Goal: Task Accomplishment & Management: Use online tool/utility

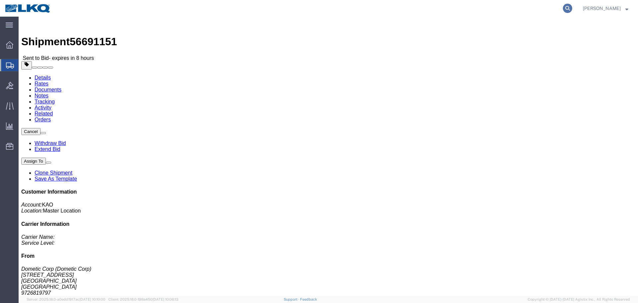
click at [569, 11] on icon at bounding box center [567, 8] width 9 height 9
paste input "56700960"
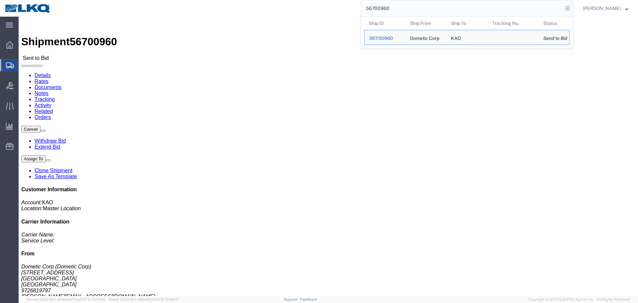
click div
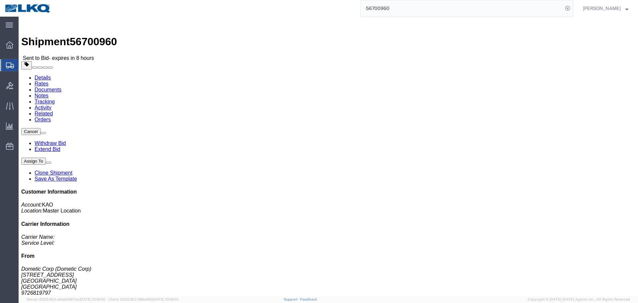
click link "Rates"
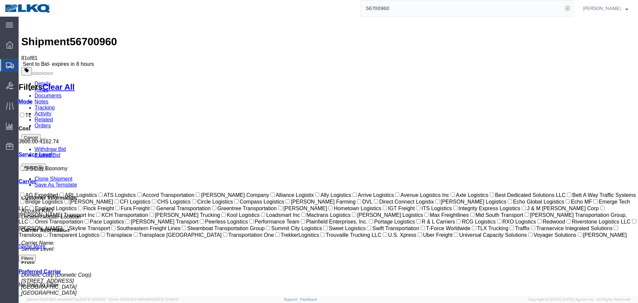
click at [402, 14] on input "56700960" at bounding box center [462, 8] width 202 height 16
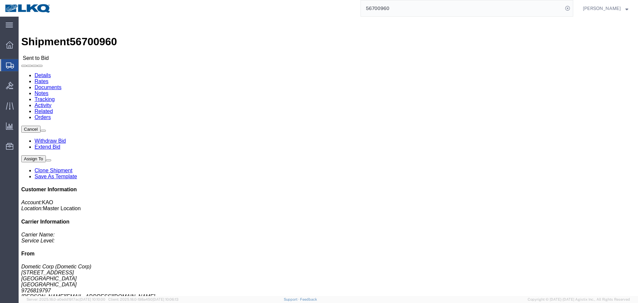
click link "Rates"
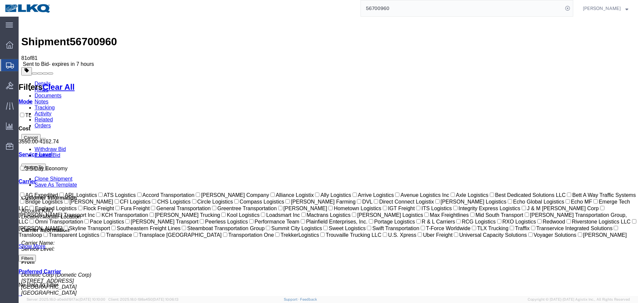
click at [98, 36] on span "56700960" at bounding box center [93, 42] width 47 height 12
copy span "56700960"
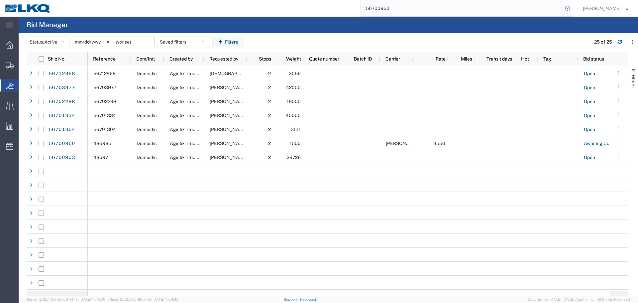
click at [415, 6] on input "56700960" at bounding box center [462, 8] width 202 height 16
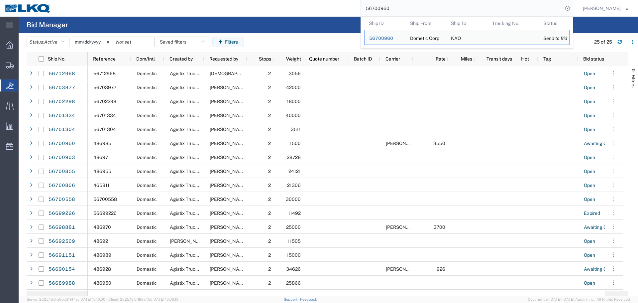
paste input "288248"
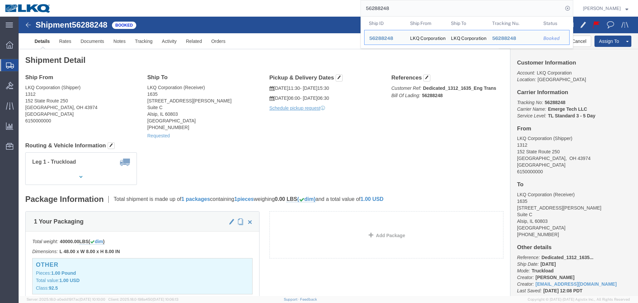
click h4 "Routing & Vehicle Information"
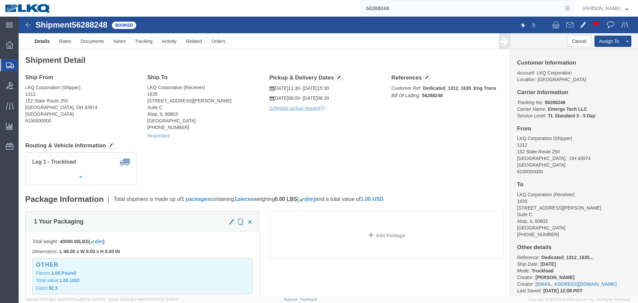
click address "LKQ Corporation (Receiver) 1635 11800 S. Austin Ave. Suite C Alsip, IL 60803 Un…"
copy address "1635"
click at [393, 14] on input "56288248" at bounding box center [462, 8] width 202 height 16
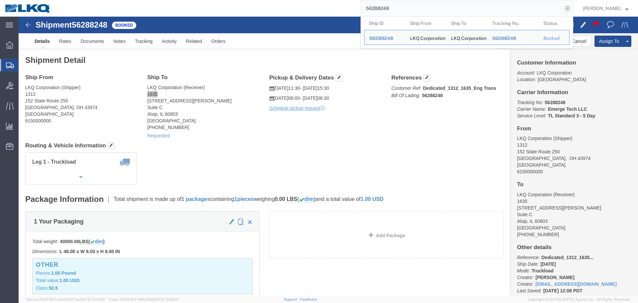
paste input "703588"
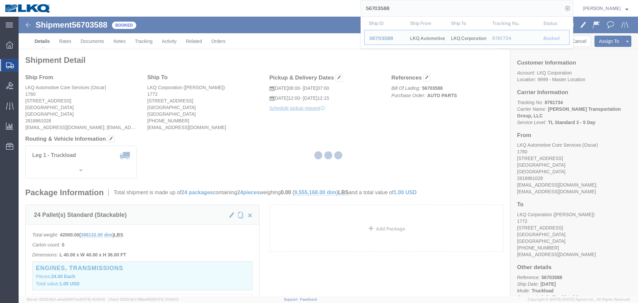
paste input "98"
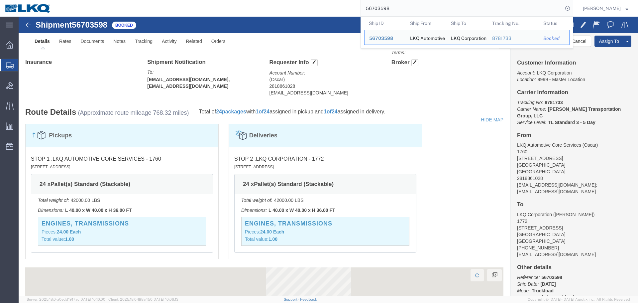
scroll to position [498, 0]
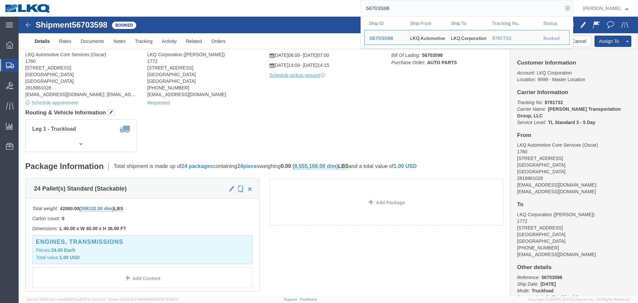
click div "Ship From LKQ Automotive Core Services (Oscar) 1760 1714 West Mount Houston Rd …"
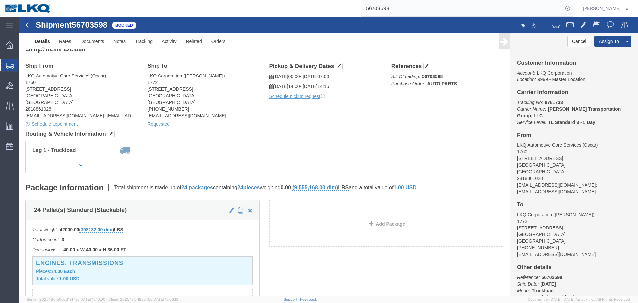
scroll to position [0, 0]
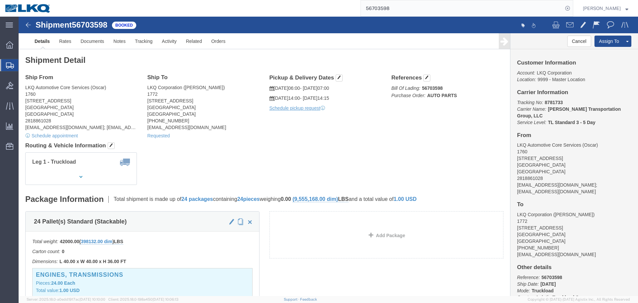
click h4 "Routing & Vehicle Information"
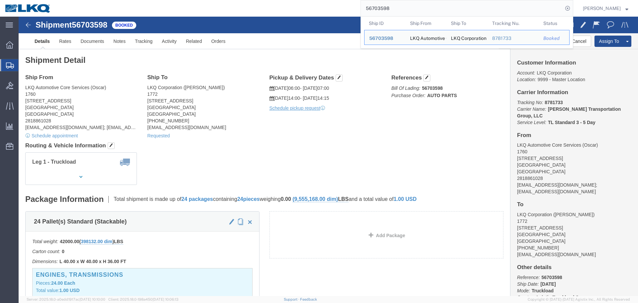
click at [410, 7] on input "56703598" at bounding box center [462, 8] width 202 height 16
paste input "88"
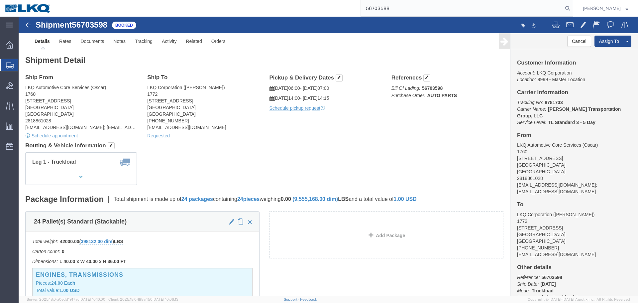
type input "56703588"
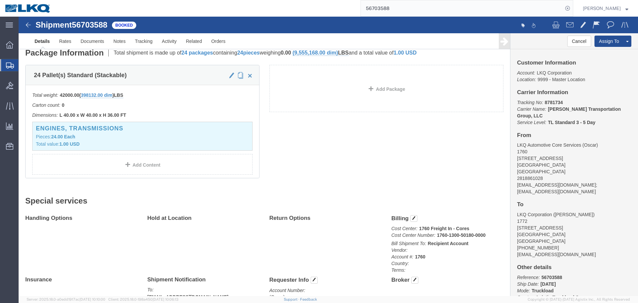
scroll to position [133, 0]
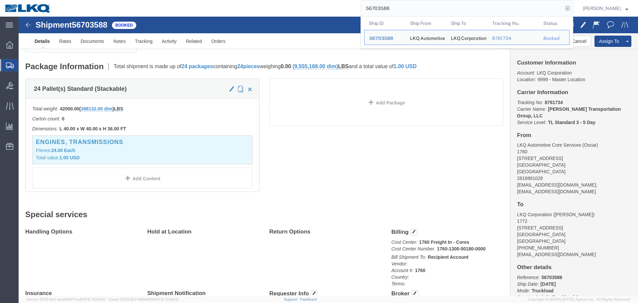
click at [423, 9] on input "56703588" at bounding box center [462, 8] width 202 height 16
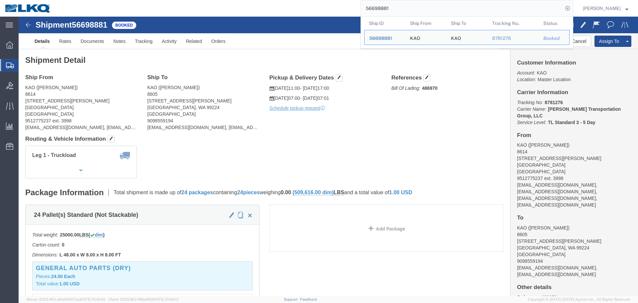
click div "Leg 1 - Truckload Vehicle 1: Standard Dry Van (53 Feet) Number of trucks: 1"
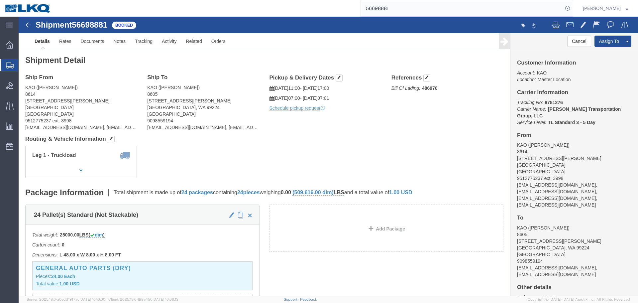
click h4 "Routing & Vehicle Information"
click div "Shipment Detail Ship From KAO (Stephen Solway) 8614 15640 Cantu-Galleano Ranch …"
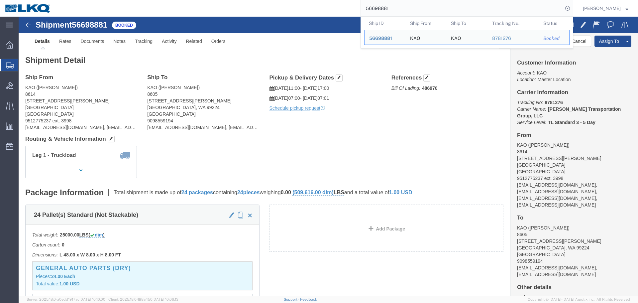
click at [424, 5] on input "56698881" at bounding box center [462, 8] width 202 height 16
paste input "703588"
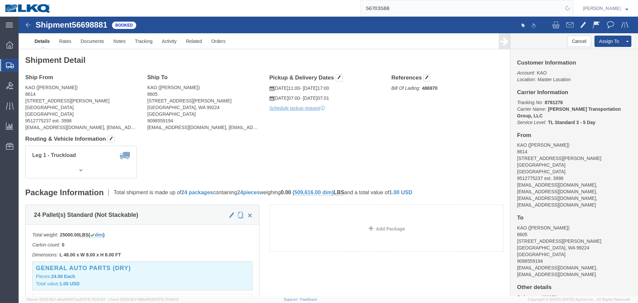
click div "Ship From KAO (Stephen Solway) 8614 15640 Cantu-Galleano Ranch Rd Eastvale, CA …"
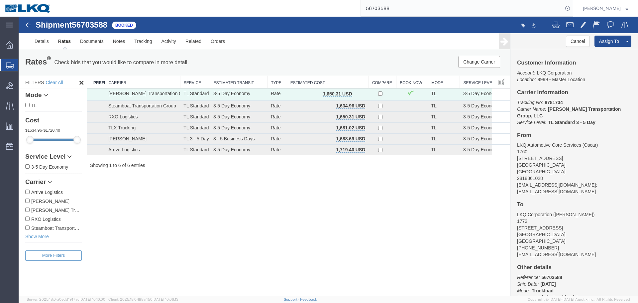
click at [412, 5] on input "56703588" at bounding box center [462, 8] width 202 height 16
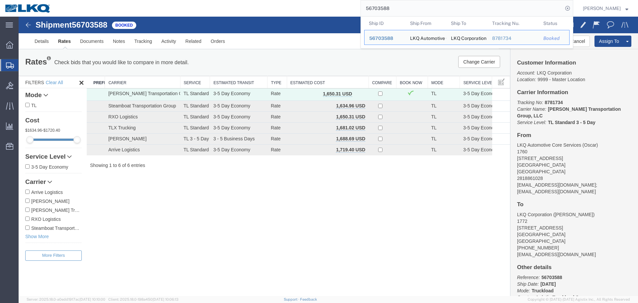
paste input "481836"
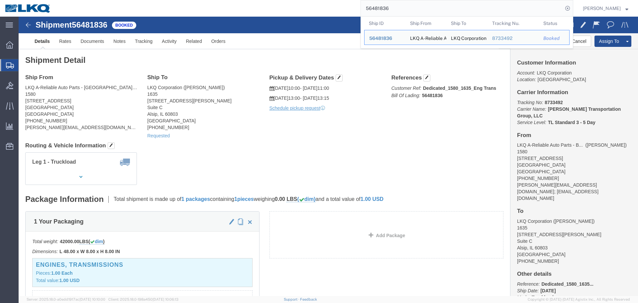
paste input "703588"
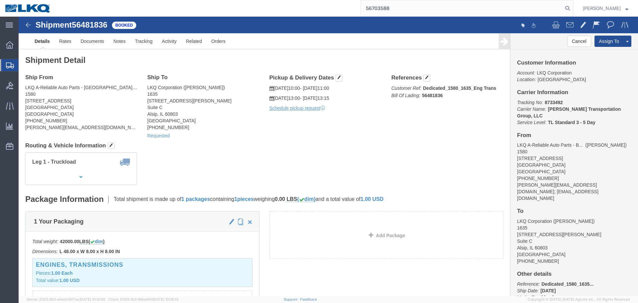
type input "56703588"
click div "Leg 1 - Truckload Number of trucks: 1"
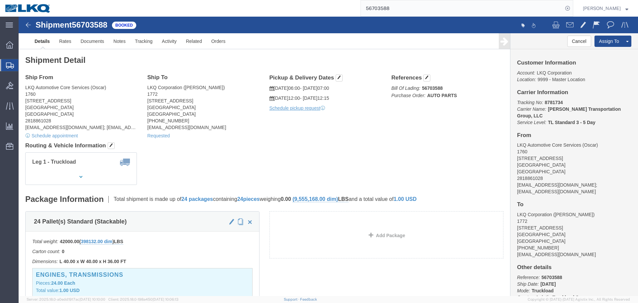
click div "Ship From LKQ Automotive Core Services (Oscar) 1760 1714 West Mount Houston Rd …"
click button "button"
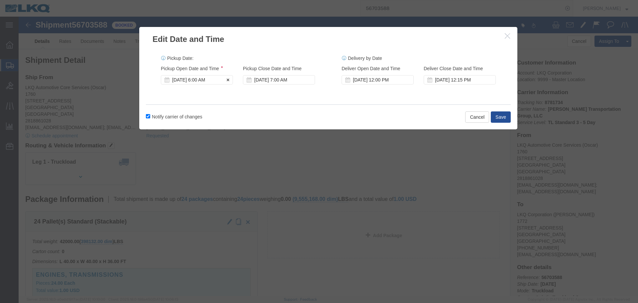
click div "Sep 05 2025 6:00 AM"
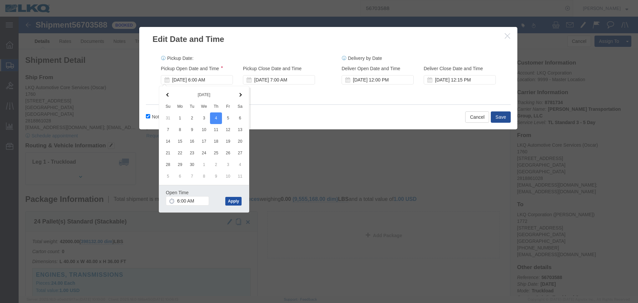
click button "Apply"
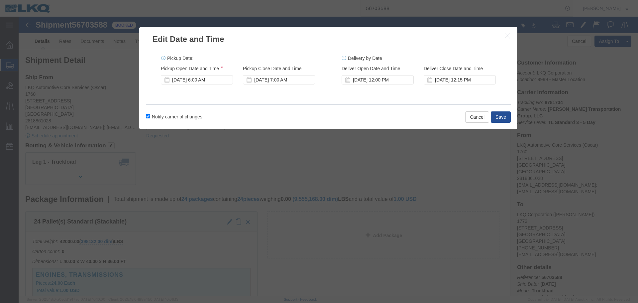
click div "Delivery Start Date Delivery Start Time Deliver Open Date and Time Sep 08 2025 …"
click div "Sep 08 2025 12:00 PM"
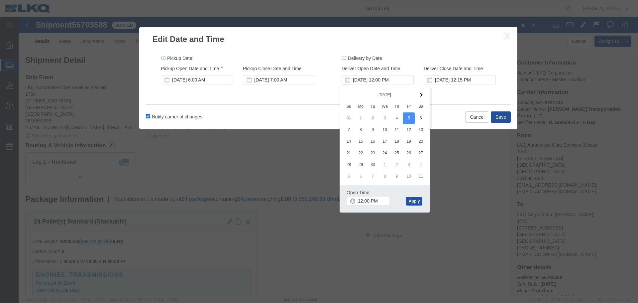
click button "Apply"
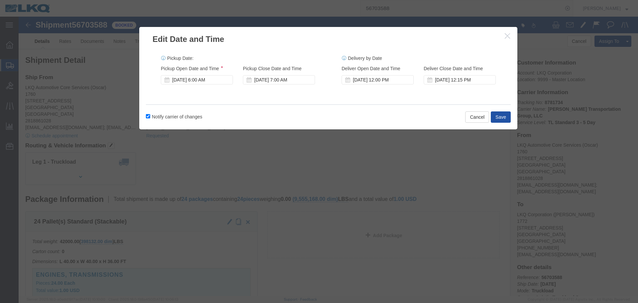
click button "Save"
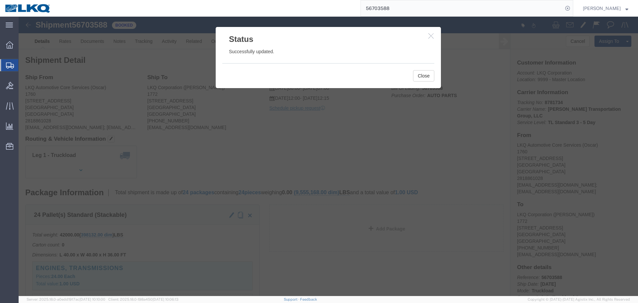
click icon "button"
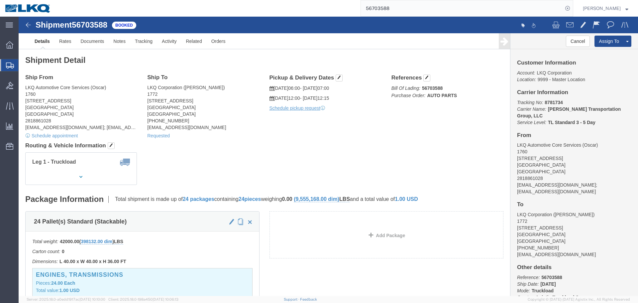
click div "Shipment 56703588 Booked Details Rates Documents Notes Tracking Activity Relate…"
click at [422, 11] on input "56703588" at bounding box center [462, 8] width 202 height 16
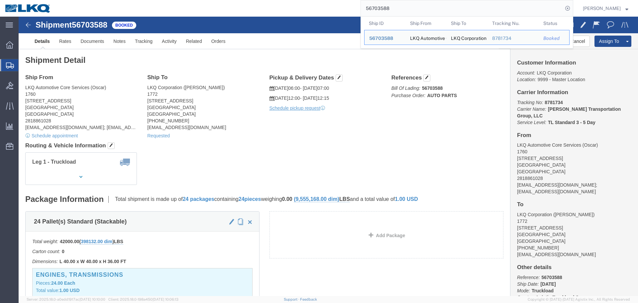
paste input "9"
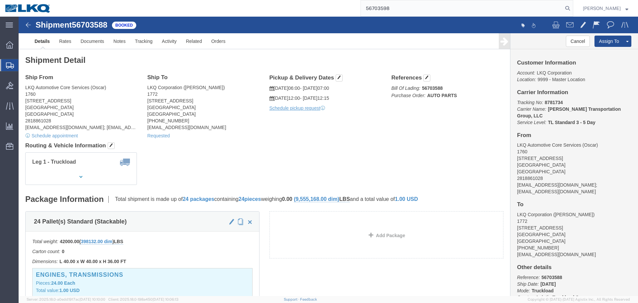
type input "56703598"
click div "Leg 1 - Truckload Vehicle 1: Standard Dry Van (53 Feet) Number of trucks: 1"
click span "button"
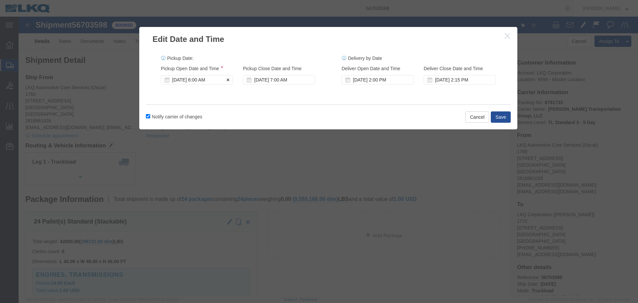
click div "Sep 05 2025 6:00 AM"
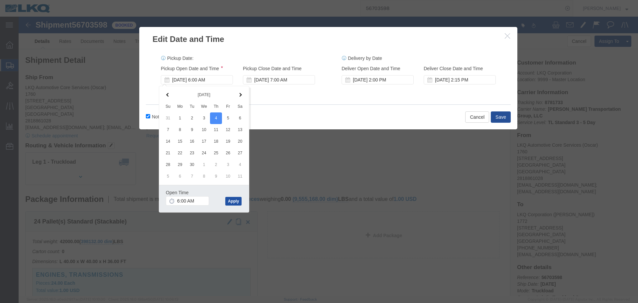
click button "Apply"
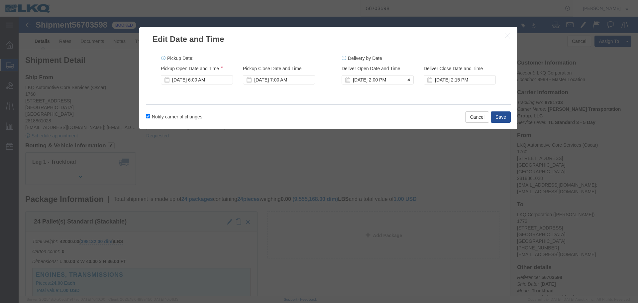
click div "Sep 08 2025 2:00 PM"
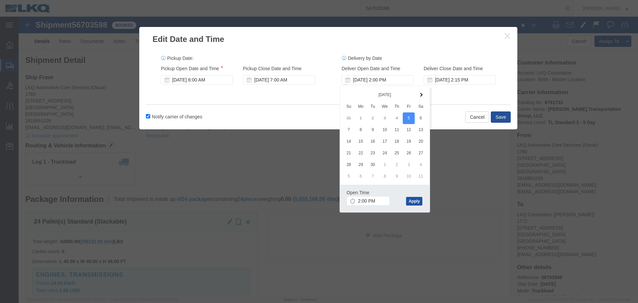
click button "Apply"
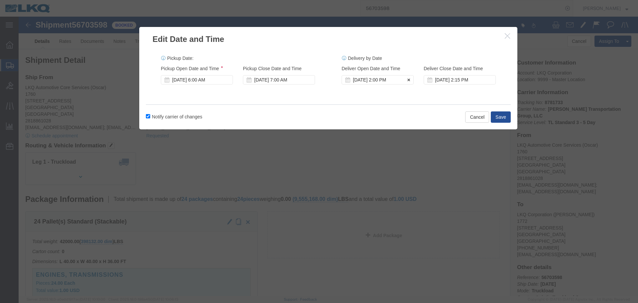
click div "Sep 05 2025 2:00 PM"
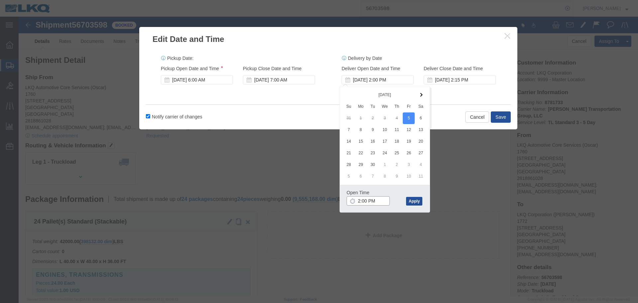
click input "2:00 PM"
type input "12:00 AM"
click input "12:00 AM"
type input "12:00 PM"
click button "Apply"
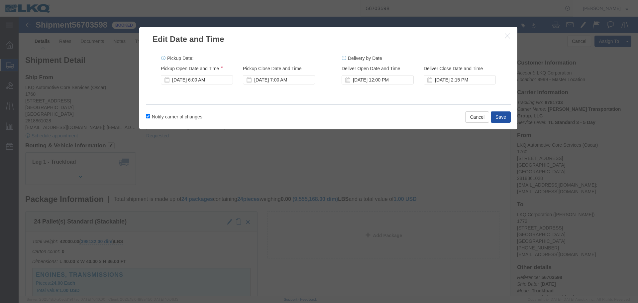
click button "Save"
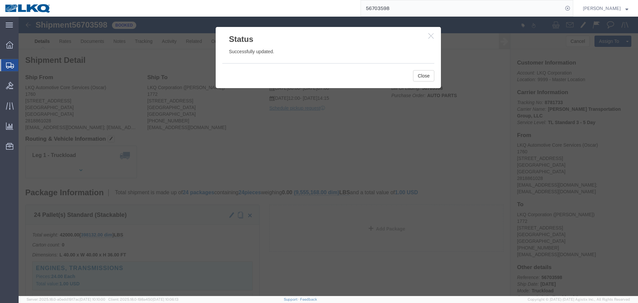
click icon "button"
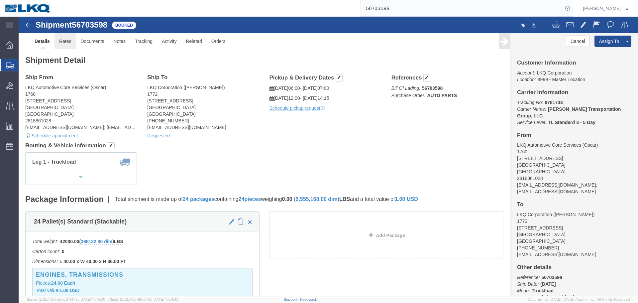
click link "Rates"
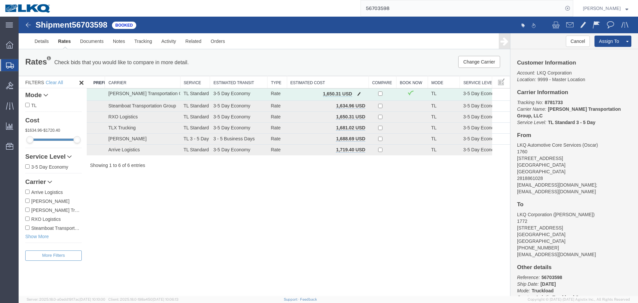
click at [359, 95] on span "button" at bounding box center [359, 93] width 4 height 5
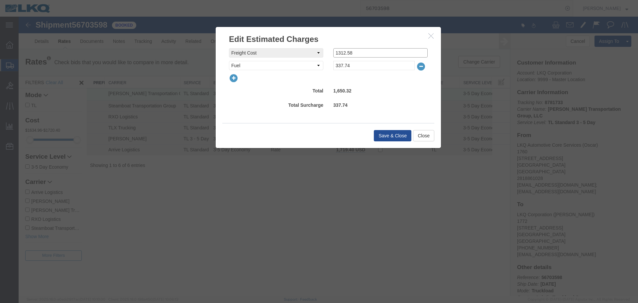
click at [358, 55] on input "1312.58" at bounding box center [380, 52] width 94 height 9
click at [419, 130] on button "Close" at bounding box center [423, 135] width 21 height 11
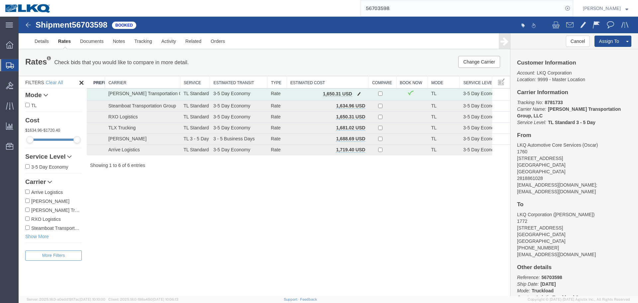
click at [356, 96] on button "button" at bounding box center [359, 94] width 9 height 9
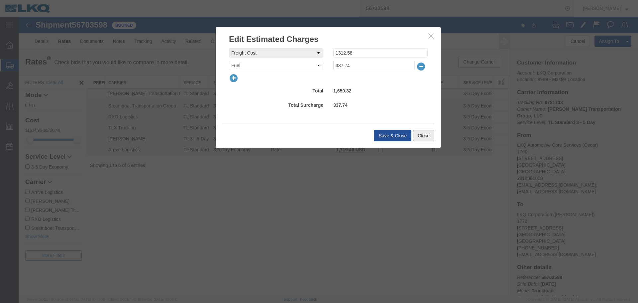
click at [426, 134] on button "Close" at bounding box center [423, 135] width 21 height 11
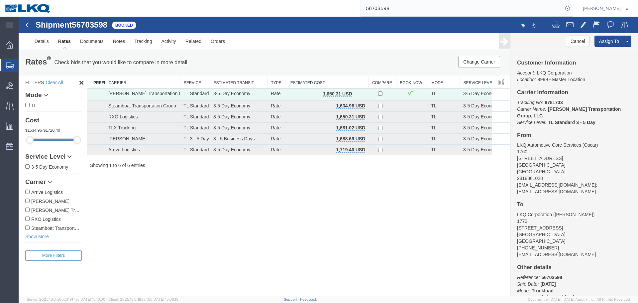
scroll to position [22, 0]
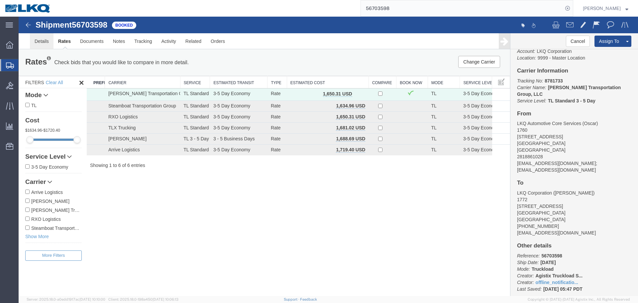
click at [41, 47] on link "Details" at bounding box center [42, 41] width 24 height 16
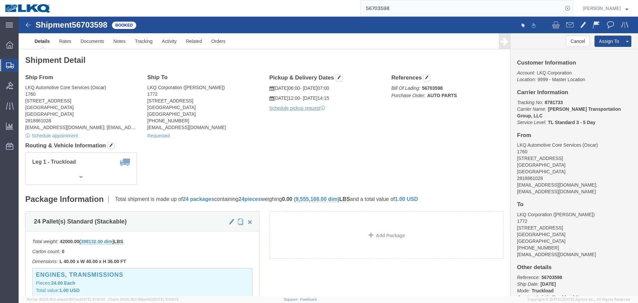
click div "Leg 1 - Truckload Vehicle 1: Standard Dry Van (53 Feet) Number of trucks: 1"
click link "Rates"
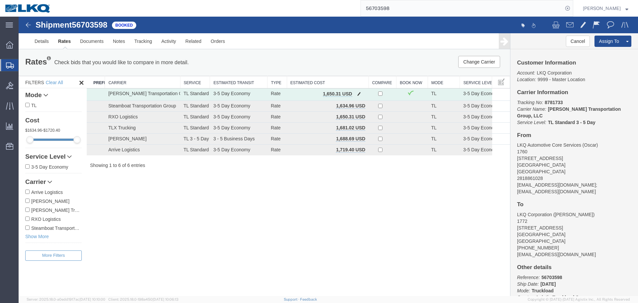
click at [360, 93] on span "button" at bounding box center [359, 93] width 4 height 5
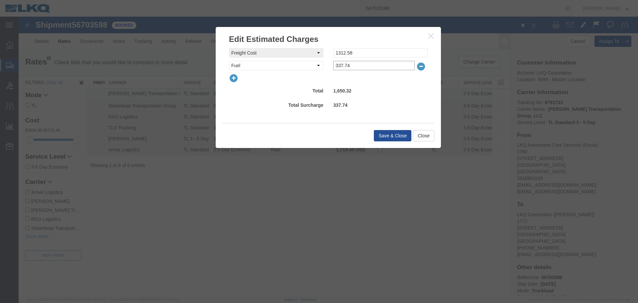
drag, startPoint x: 358, startPoint y: 64, endPoint x: 320, endPoint y: 63, distance: 38.3
click at [320, 63] on div "Fee Type Select AES Filing Accessorial Delivery Charge Additional Invoice Detai…" at bounding box center [328, 65] width 209 height 9
drag, startPoint x: 366, startPoint y: 53, endPoint x: 329, endPoint y: 51, distance: 37.0
click at [329, 51] on div "Fee Value 1312.58" at bounding box center [380, 52] width 104 height 9
type input "1900"
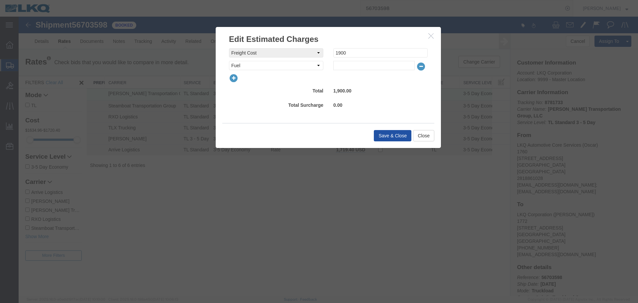
click at [380, 132] on button "Save & Close" at bounding box center [393, 135] width 38 height 11
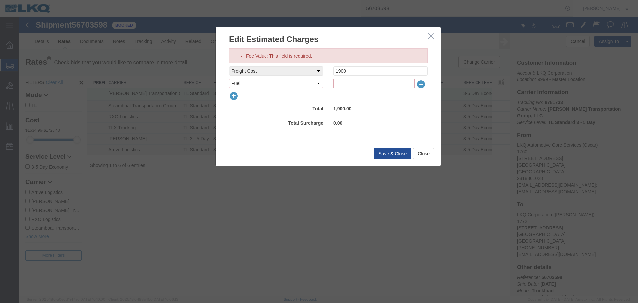
click at [350, 84] on input "text" at bounding box center [373, 83] width 81 height 9
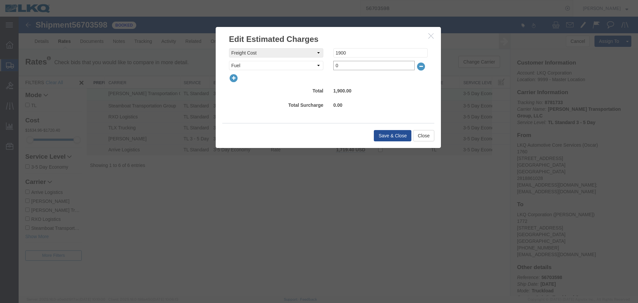
type input "0"
click at [379, 136] on button "Save & Close" at bounding box center [393, 135] width 38 height 11
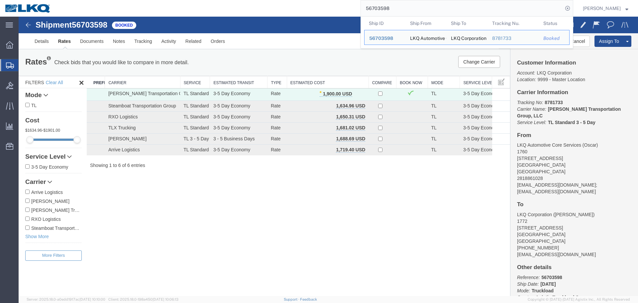
click at [417, 8] on input "56703598" at bounding box center [462, 8] width 202 height 16
paste input "88"
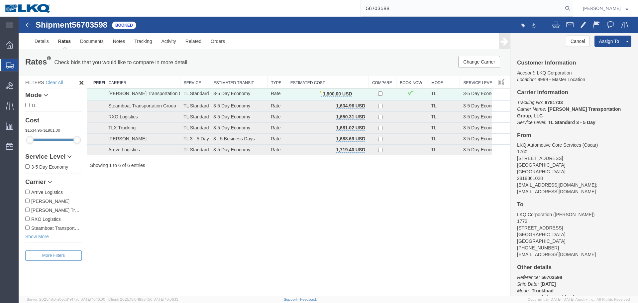
type input "56703588"
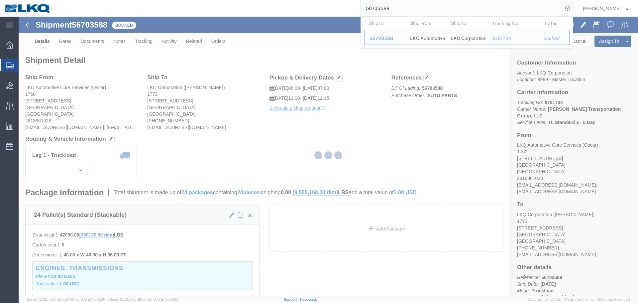
drag, startPoint x: 50, startPoint y: 26, endPoint x: 68, endPoint y: 43, distance: 25.0
click at [68, 43] on div at bounding box center [329, 156] width 620 height 279
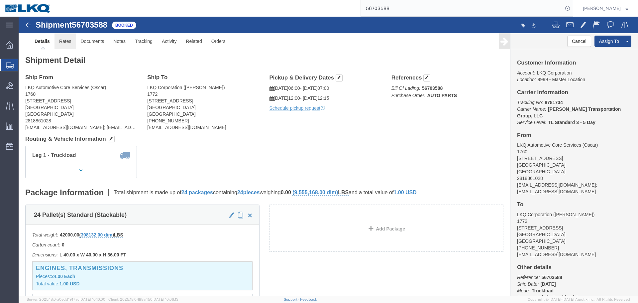
click link "Rates"
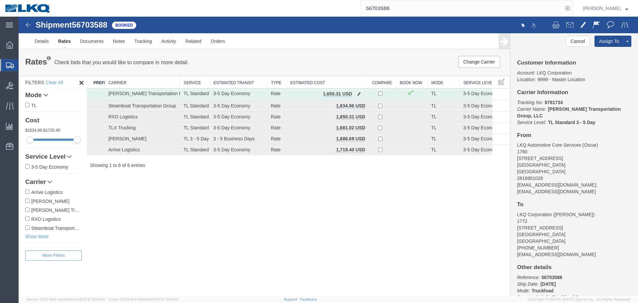
click at [359, 93] on span "button" at bounding box center [359, 93] width 4 height 5
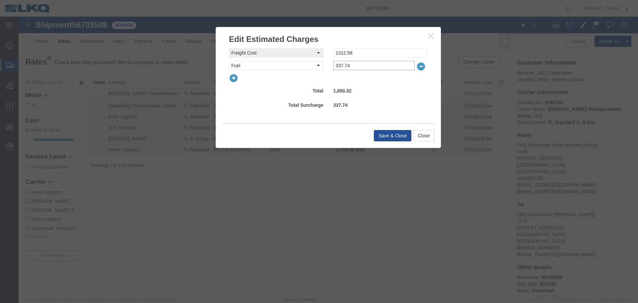
drag, startPoint x: 383, startPoint y: 65, endPoint x: 294, endPoint y: 64, distance: 89.1
click at [294, 64] on div "Fee Type Select AES Filing Accessorial Delivery Charge Additional Invoice Detai…" at bounding box center [328, 65] width 209 height 9
type input "0"
click at [368, 47] on div "freightCost Select AES Filing Accessorial Delivery Charge Additional Invoice De…" at bounding box center [328, 84] width 225 height 78
click at [371, 51] on input "1312.58" at bounding box center [380, 52] width 94 height 9
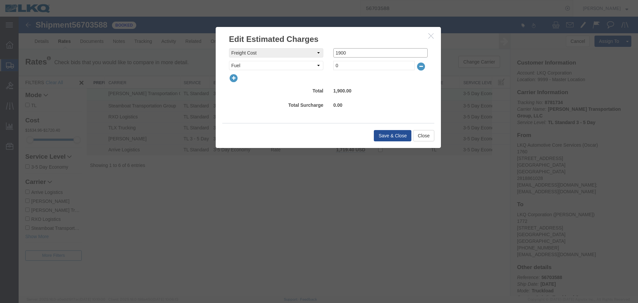
type input "1900"
click at [376, 90] on div "1,900.00" at bounding box center [380, 91] width 104 height 11
click at [390, 133] on button "Save & Close" at bounding box center [393, 135] width 38 height 11
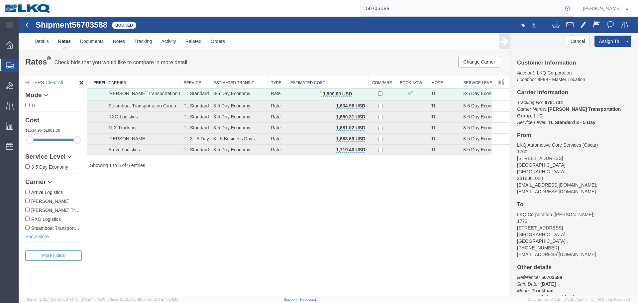
click at [334, 218] on div "Shipment 56703588 6 of 6 Booked Details Rates Documents Notes Tracking Activity…" at bounding box center [329, 156] width 620 height 279
click at [23, 6] on img at bounding box center [28, 8] width 47 height 10
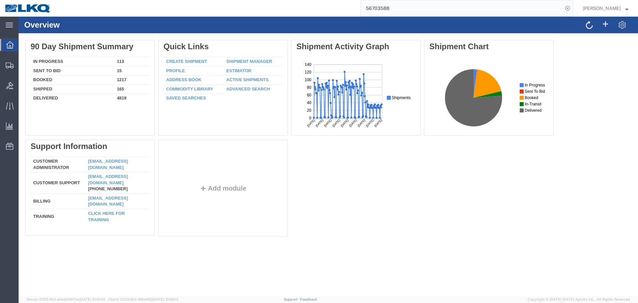
click at [392, 13] on input "56703588" at bounding box center [462, 8] width 202 height 16
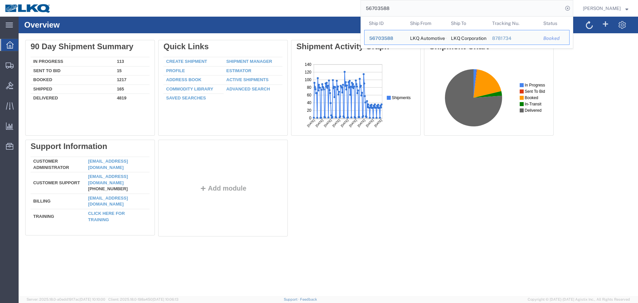
paste input "search"
click at [415, 219] on div "Delete 90 Day Shipment Summary In Progress 113 Sent To Bid 15 Booked 1217 Shipp…" at bounding box center [328, 139] width 606 height 199
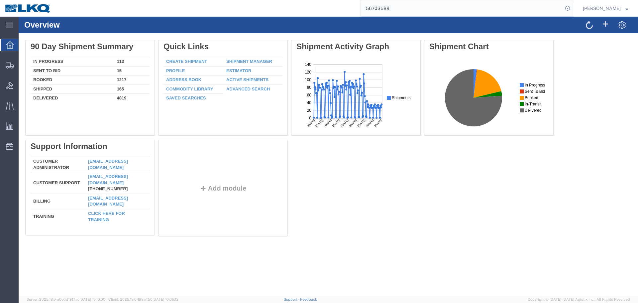
click at [423, 10] on input "56703588" at bounding box center [462, 8] width 202 height 16
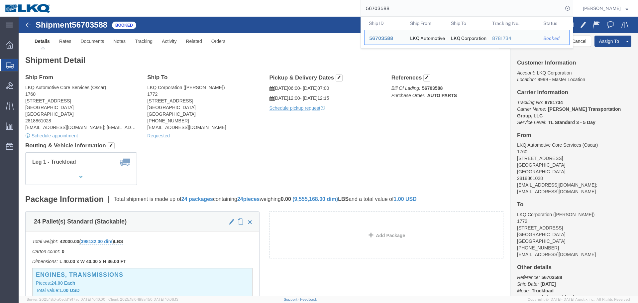
click at [430, 5] on input "56703588" at bounding box center [462, 8] width 202 height 16
paste input "688453"
type input "56688453"
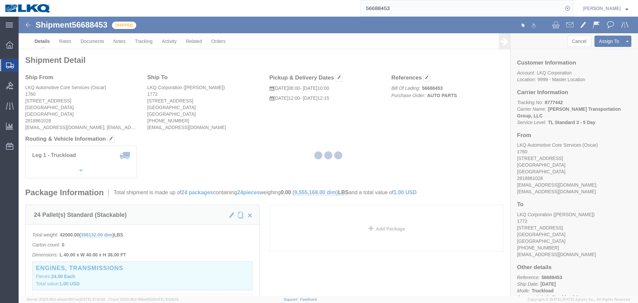
click at [386, 126] on div at bounding box center [329, 156] width 620 height 279
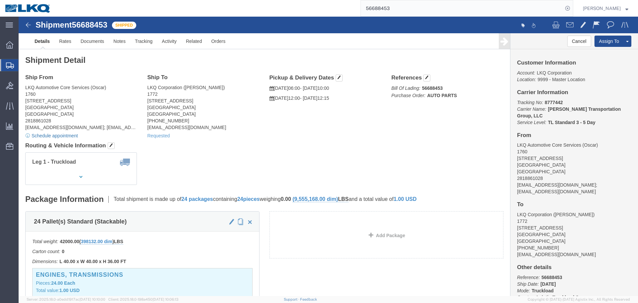
click link "Schedule appointment"
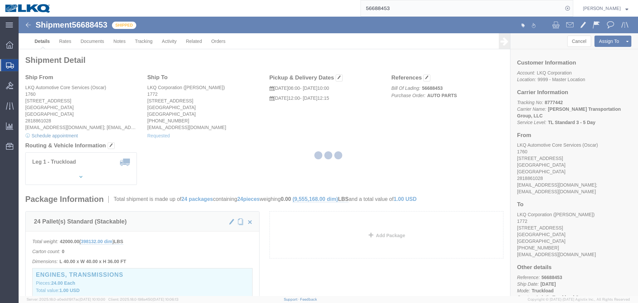
select select
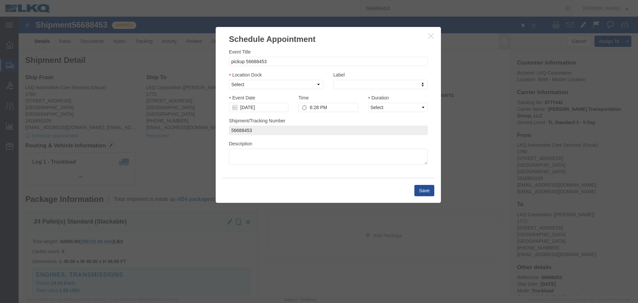
click button "button"
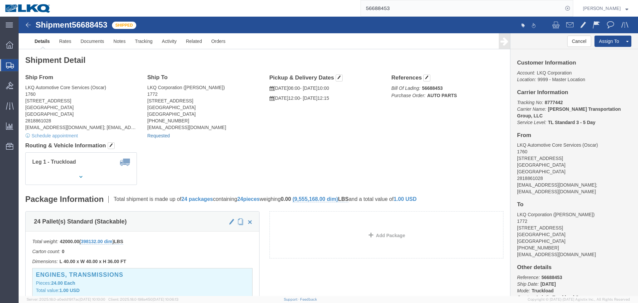
click link "Requested"
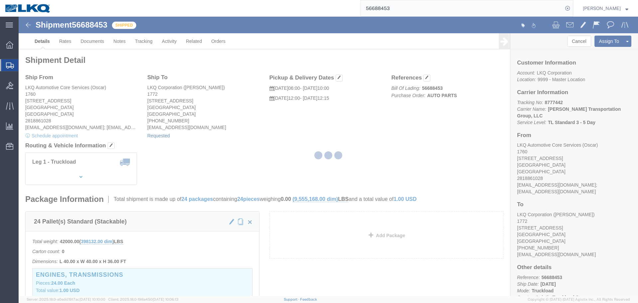
select select "1"
select select
select select "15"
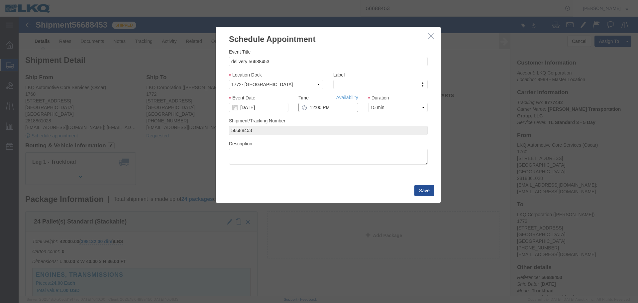
click input "12:00 PM"
type input "09"
click button "Save"
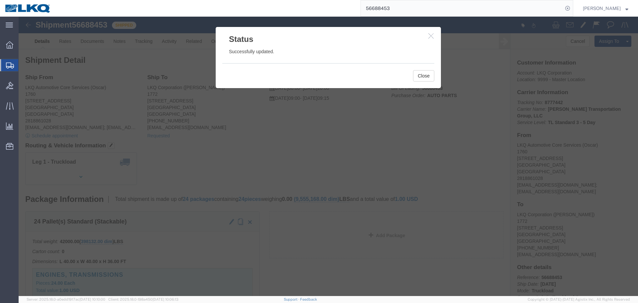
click icon "button"
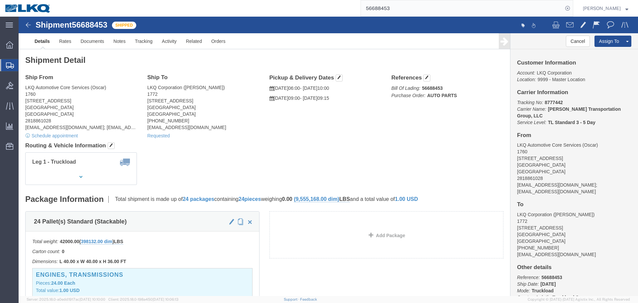
click at [414, 11] on input "56688453" at bounding box center [462, 8] width 202 height 16
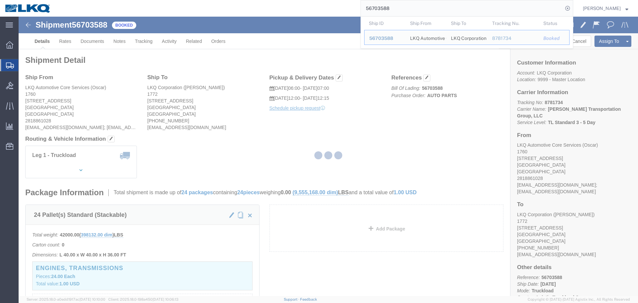
click at [362, 121] on div at bounding box center [329, 156] width 620 height 279
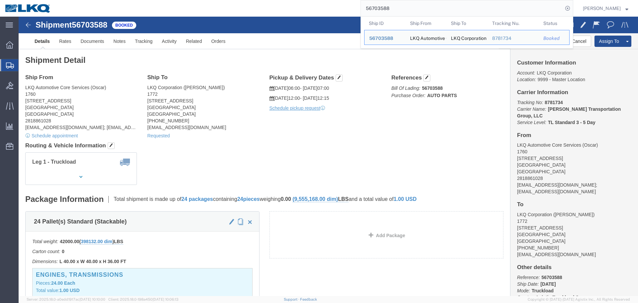
click at [436, 3] on input "56703588" at bounding box center [462, 8] width 202 height 16
paste input "9"
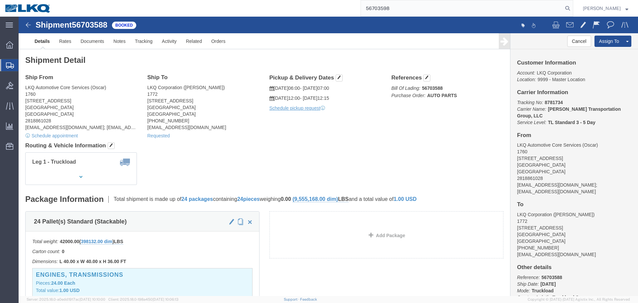
type input "56703598"
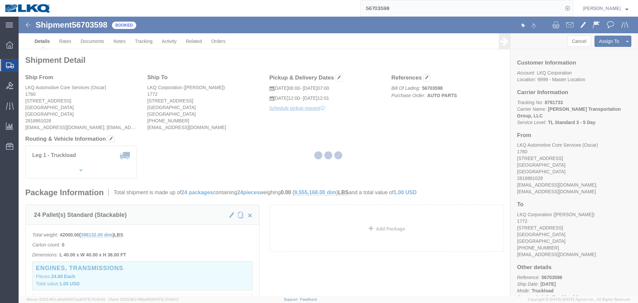
click at [270, 146] on div at bounding box center [329, 156] width 620 height 279
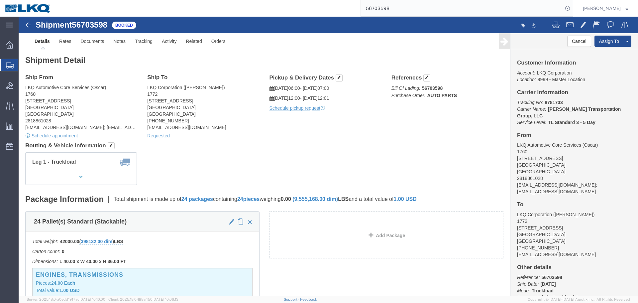
click div "Ship To LKQ Corporation (Brian Schmidt) 1772 32 Dart Rd Newnan, GA 30265 United…"
click link "Requested"
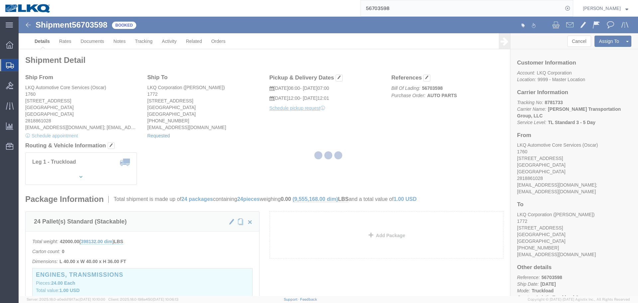
select select
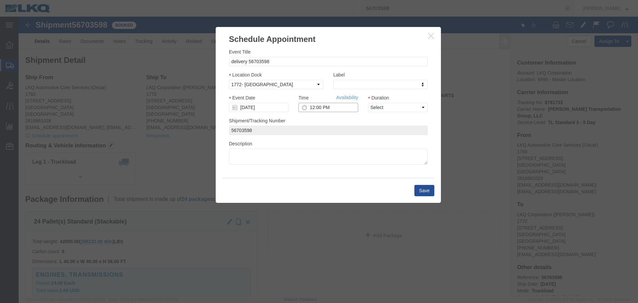
click input "12:00 PM"
type input "2:00 PM"
click select "Select 15 min 30 min 45 min 1 hr 2 hr 3 hr 4 hr"
select select "15"
click select "Select 15 min 30 min 45 min 1 hr 2 hr 3 hr 4 hr"
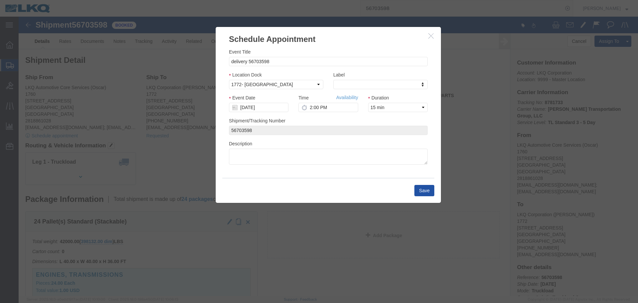
click button "Save"
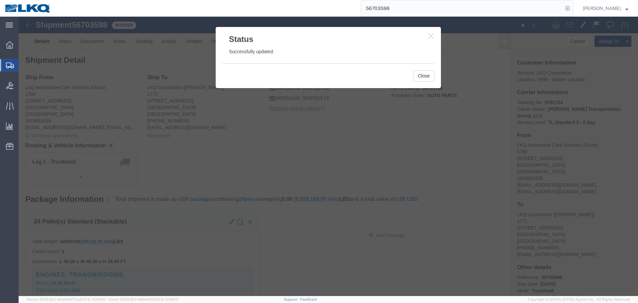
click at [410, 11] on input "56703598" at bounding box center [462, 8] width 202 height 16
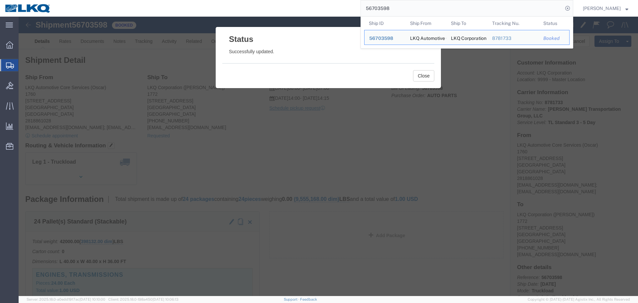
paste input "342143"
click button "Close"
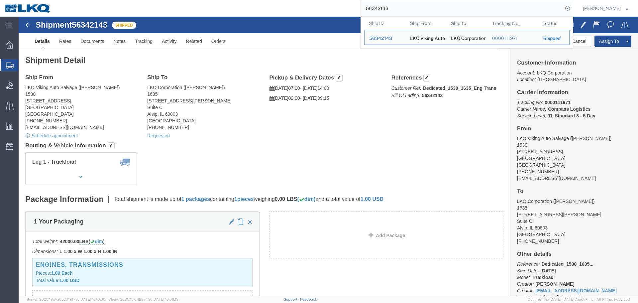
click at [407, 8] on input "56342143" at bounding box center [462, 8] width 202 height 16
click h4 "Routing & Vehicle Information"
click at [393, 11] on input "56342143" at bounding box center [462, 8] width 202 height 16
paste input "702298"
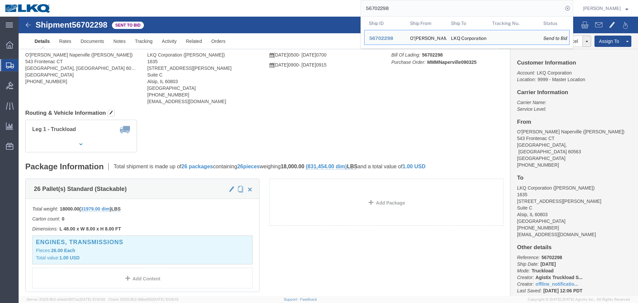
click div "Leg 1 - Truckload Vehicle 1: Standard Dry Van (53 Feet) Number of trucks: 1"
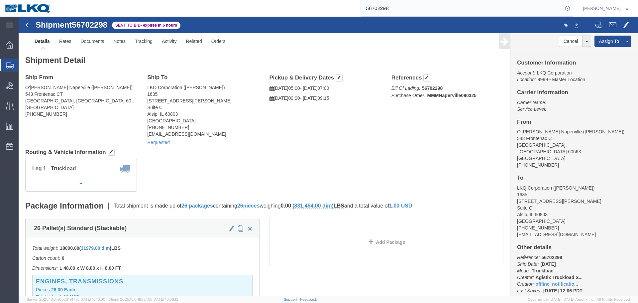
click div "Ship From O'Reilly DC Naperville (Brenda Camacho) 543 Frontenac CT Naperville, …"
click at [407, 8] on input "56702298" at bounding box center [462, 8] width 202 height 16
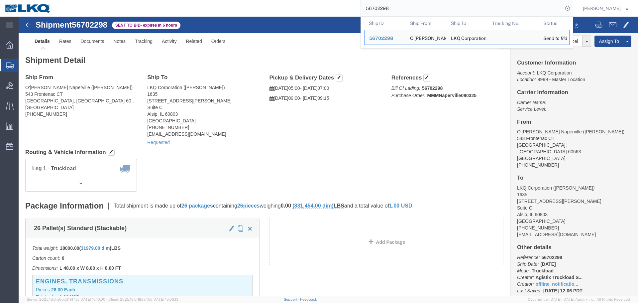
paste input "356316"
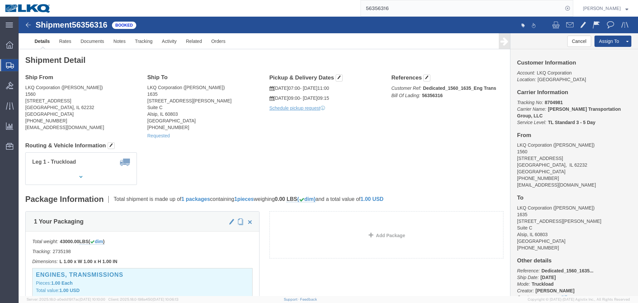
click at [390, 11] on input "56356316" at bounding box center [462, 8] width 202 height 16
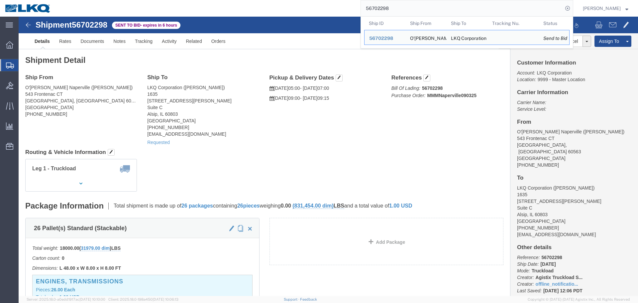
click h4 "Routing & Vehicle Information"
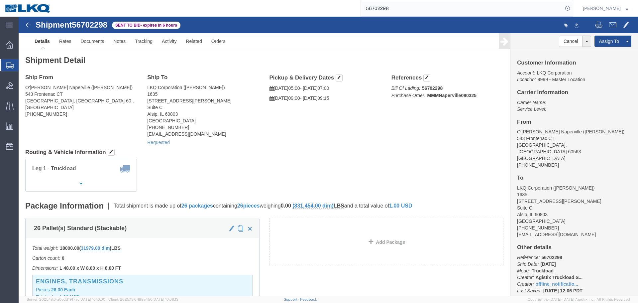
click at [416, 7] on input "56702298" at bounding box center [462, 8] width 202 height 16
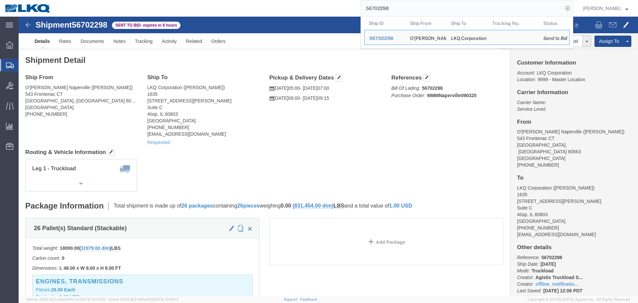
paste input "300804"
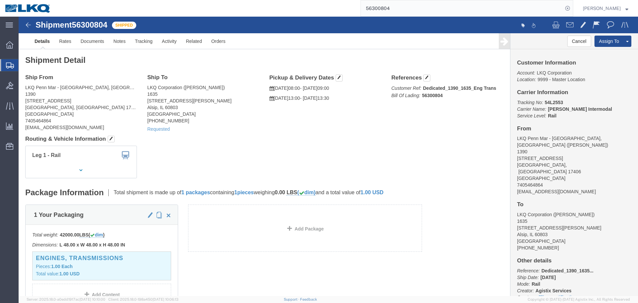
click h4 "Routing & Vehicle Information"
click div "Ship From LKQ Penn Mar - York, PA (Lonnie Baumgardner) 1390 275A Cross Farm Lan…"
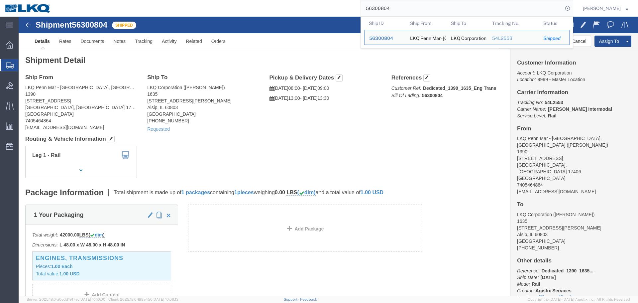
click at [380, 10] on input "56300804" at bounding box center [462, 8] width 202 height 16
paste input "668520"
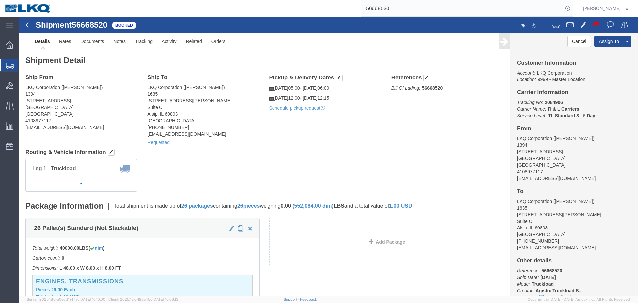
click at [395, 10] on input "56668520" at bounding box center [462, 8] width 202 height 16
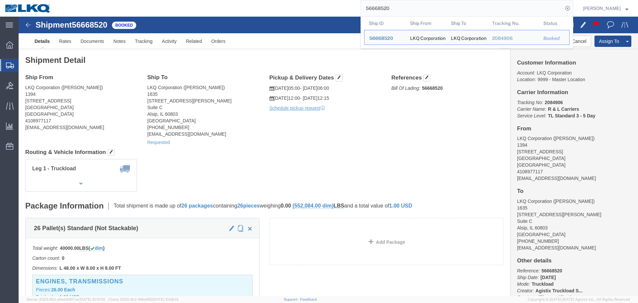
paste input "356321"
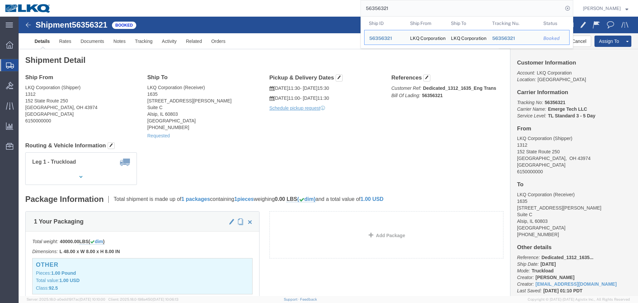
click div "Requested"
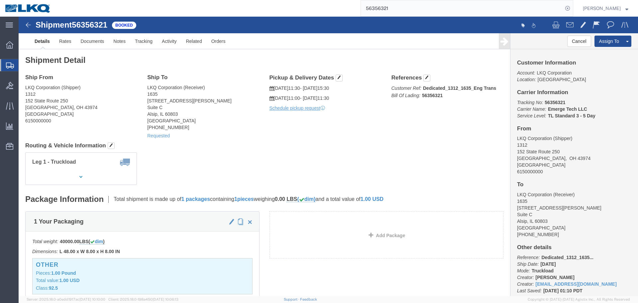
click div "Requested"
click at [396, 5] on input "56356321" at bounding box center [462, 8] width 202 height 16
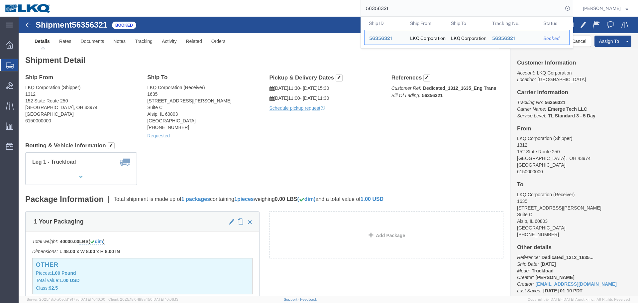
paste input "16"
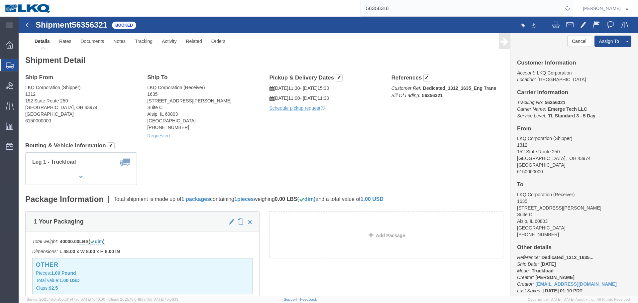
click div "Leg 1 - Truckload Number of trucks: 1"
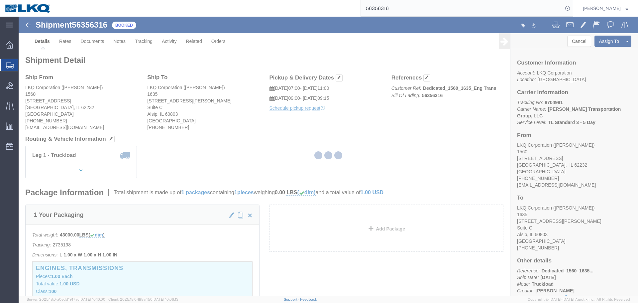
click at [252, 118] on div at bounding box center [329, 156] width 620 height 279
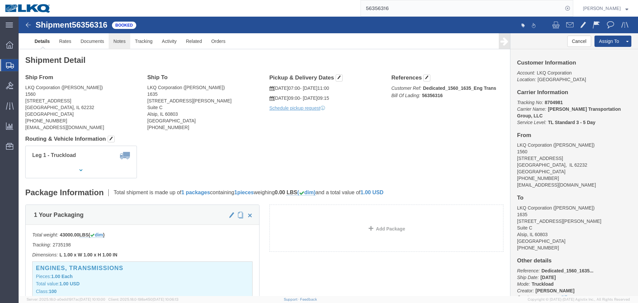
click link "Notes"
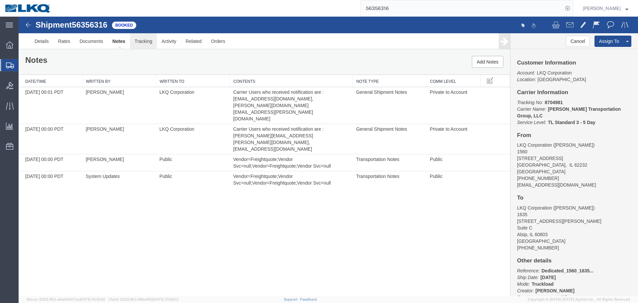
click at [141, 38] on link "Tracking" at bounding box center [143, 41] width 27 height 16
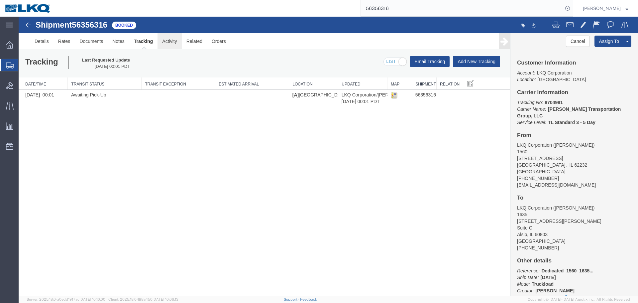
click at [179, 43] on link "Activity" at bounding box center [170, 41] width 24 height 16
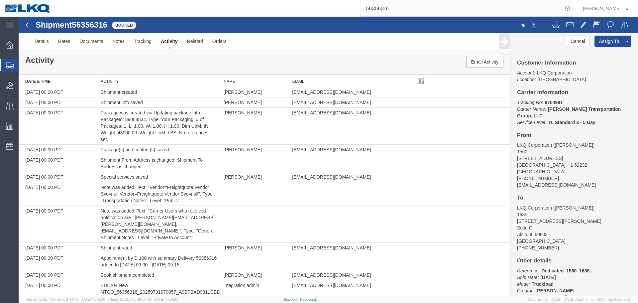
scroll to position [153, 0]
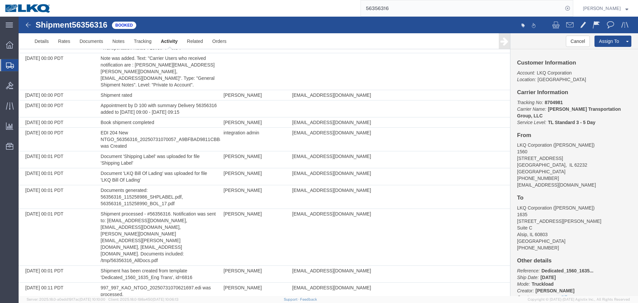
click at [398, 13] on input "56356316" at bounding box center [462, 8] width 202 height 16
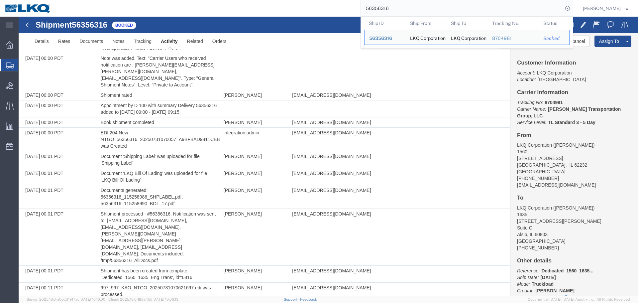
paste input "1"
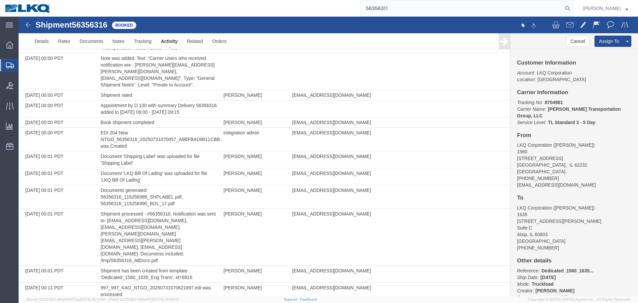
type input "56356311"
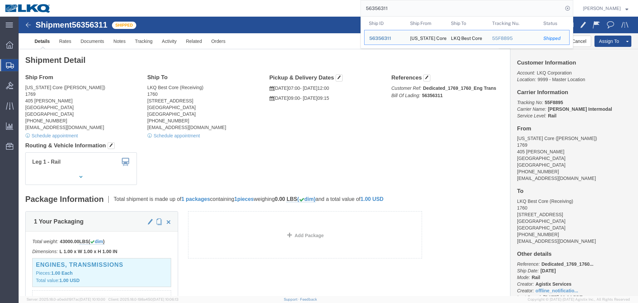
click h4 "Routing & Vehicle Information"
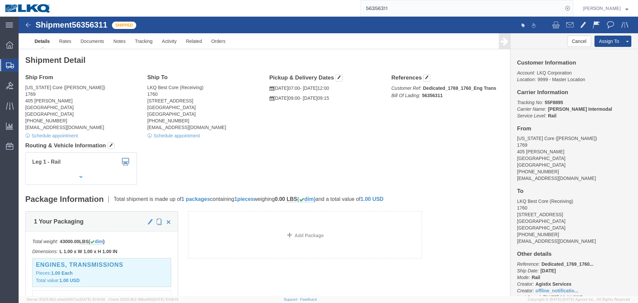
click div "Schedule appointment"
click link "Schedule appointment"
select select
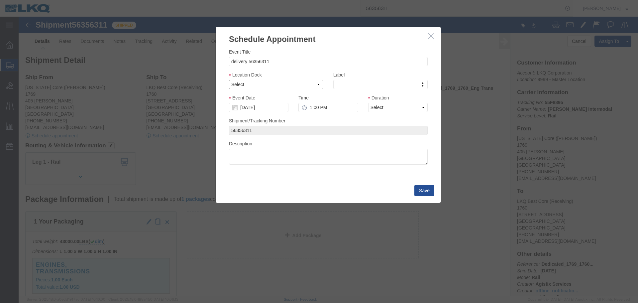
click select "Select 1760 - LKQ Best Core 1760 - Outbound Loads"
select select "1"
click select "Select 1760 - LKQ Best Core 1760 - Outbound Loads"
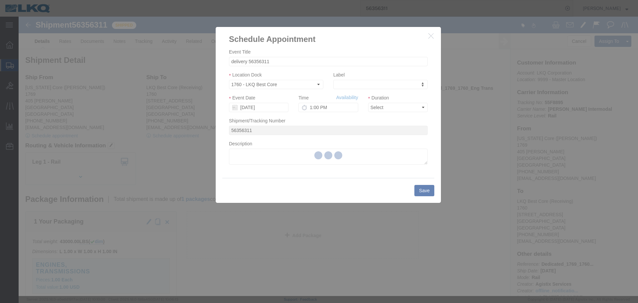
click at [264, 109] on div at bounding box center [329, 156] width 620 height 279
click at [244, 104] on div at bounding box center [329, 156] width 620 height 279
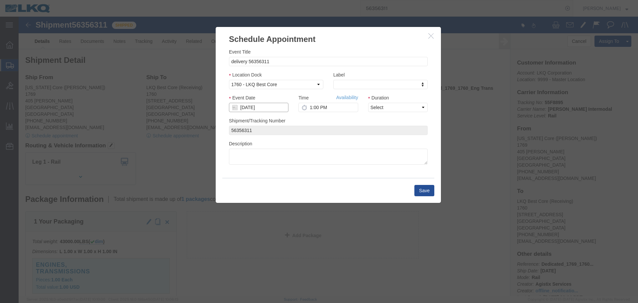
click input "09/04/2025"
click td "11"
click input "09/04/2025"
click td "12"
click input "1:00 PM"
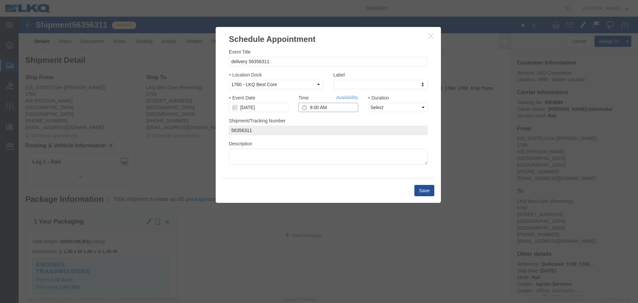
type input "9:00 AM"
drag, startPoint x: 358, startPoint y: 91, endPoint x: 358, endPoint y: 94, distance: 3.7
click select "Select 15 min 30 min 45 min 1 hr 2 hr 3 hr 4 hr"
select select "15"
click select "Select 15 min 30 min 45 min 1 hr 2 hr 3 hr 4 hr"
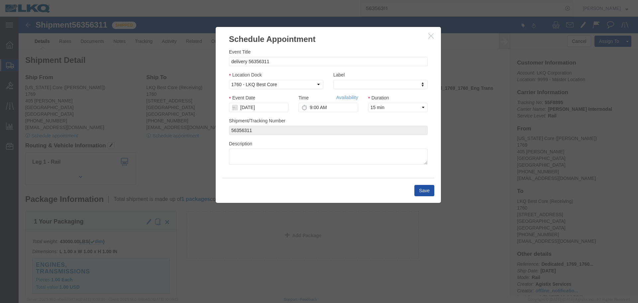
click button "Save"
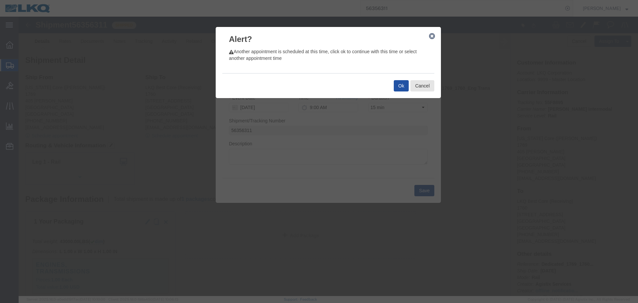
click button "Ok"
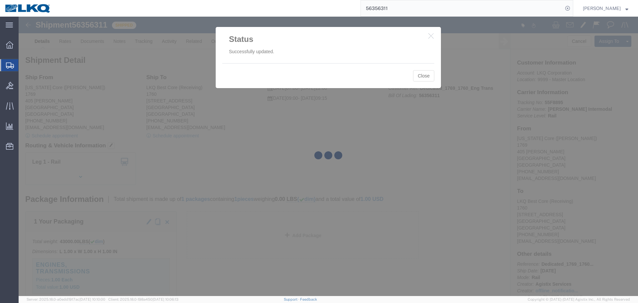
click at [414, 4] on input "56356311" at bounding box center [462, 8] width 202 height 16
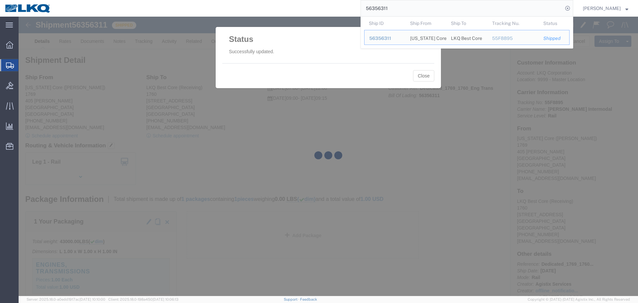
paste input "05"
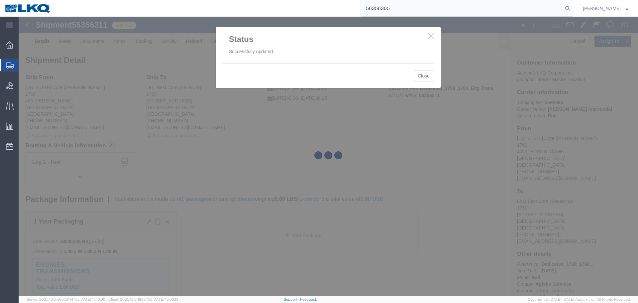
type input "56356305"
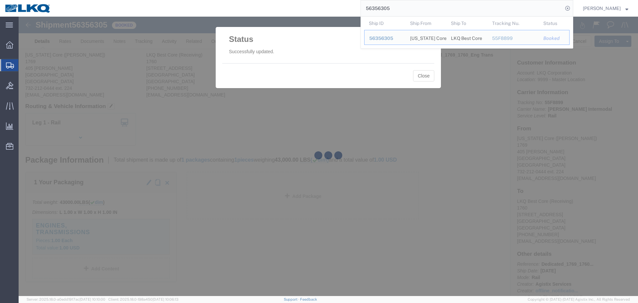
click at [397, 5] on input "56356305" at bounding box center [462, 8] width 202 height 16
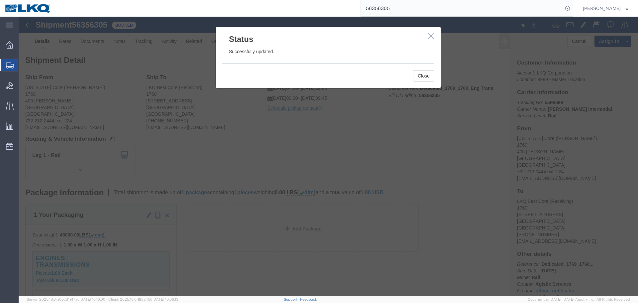
click icon "button"
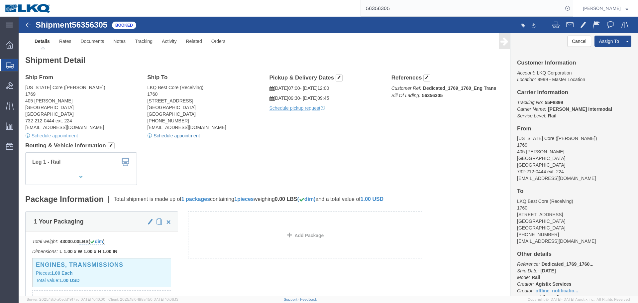
click link "Schedule appointment"
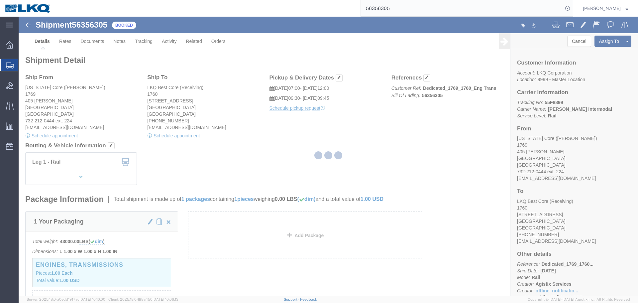
select select
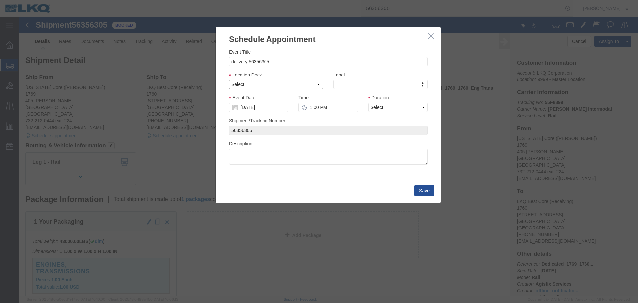
click select "Select 1760 - LKQ Best Core 1760 - Outbound Loads"
select select "1"
click select "Select 1760 - LKQ Best Core 1760 - Outbound Loads"
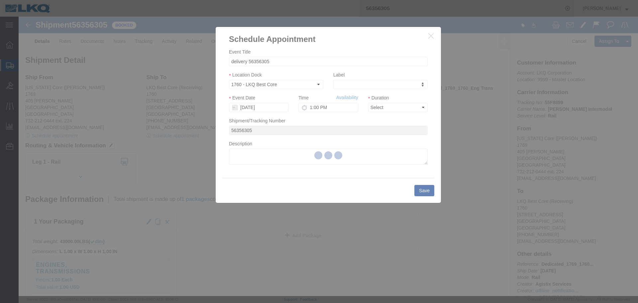
click at [258, 110] on div at bounding box center [329, 156] width 620 height 279
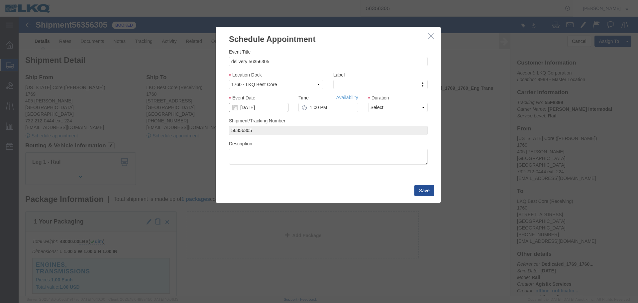
click input "09/04/2025"
click td "12"
click input "1:00 PM"
type input "9:15 AM"
click select "Select 15 min 30 min 45 min 1 hr 2 hr 3 hr 4 hr"
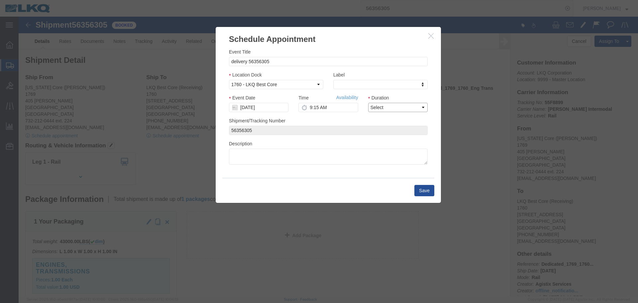
select select "15"
click select "Select 15 min 30 min 45 min 1 hr 2 hr 3 hr 4 hr"
click button "Save"
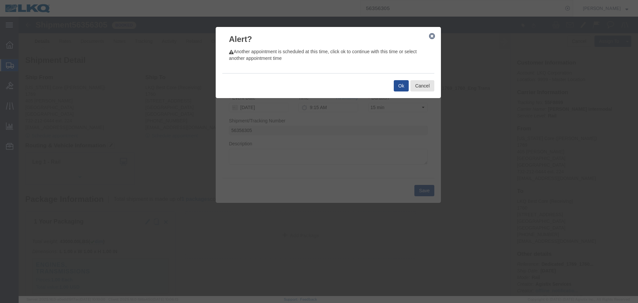
click div "Ok Cancel"
click button "Ok"
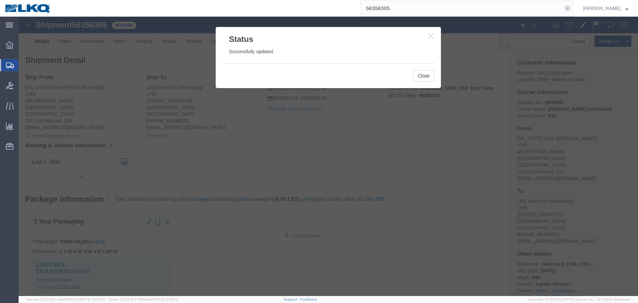
click at [402, 5] on input "56356305" at bounding box center [462, 8] width 202 height 16
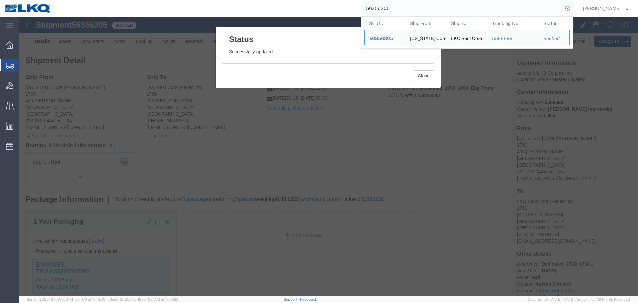
paste input "611001"
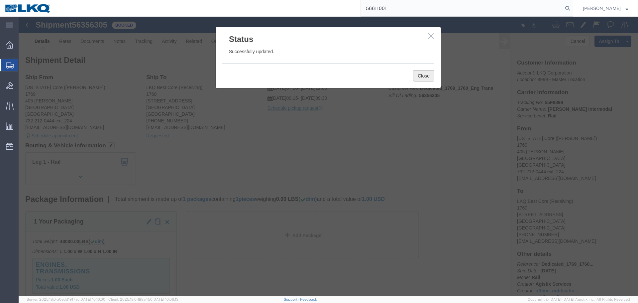
type input "56611001"
click button "Close"
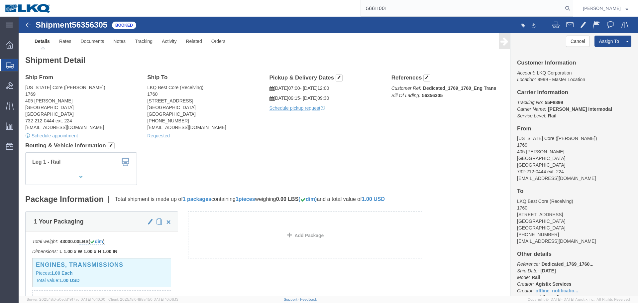
click at [404, 15] on input "56611001" at bounding box center [462, 8] width 202 height 16
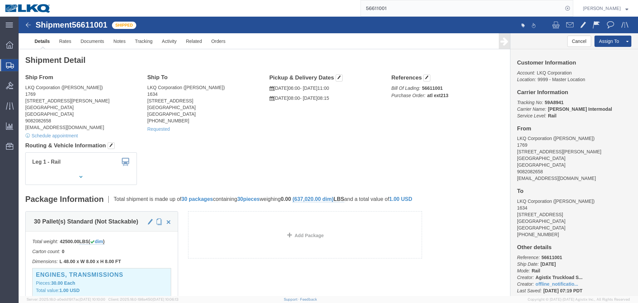
click div "Leg 1 - Rail Vehicle 1: Boxcar"
click span "56611001"
copy span "56611001"
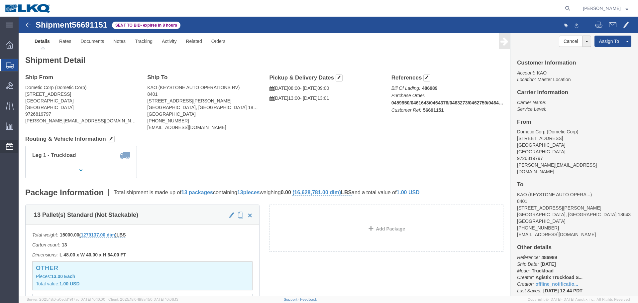
click at [0, 0] on span "Location Appointment" at bounding box center [0, 0] width 0 height 0
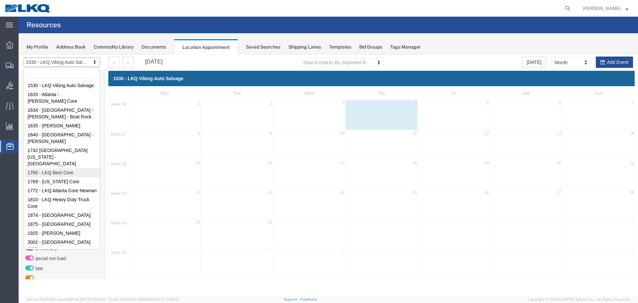
select select "27634"
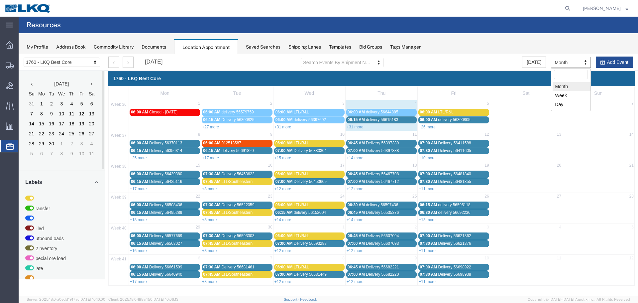
drag, startPoint x: 572, startPoint y: 63, endPoint x: 572, endPoint y: 70, distance: 7.7
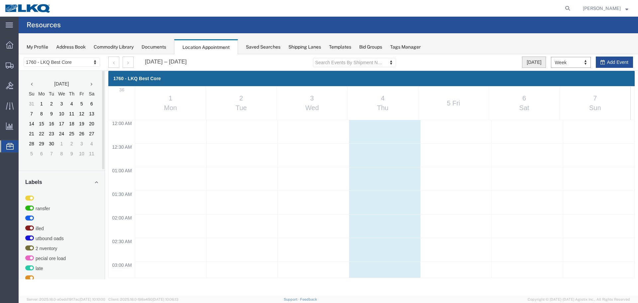
scroll to position [284, 0]
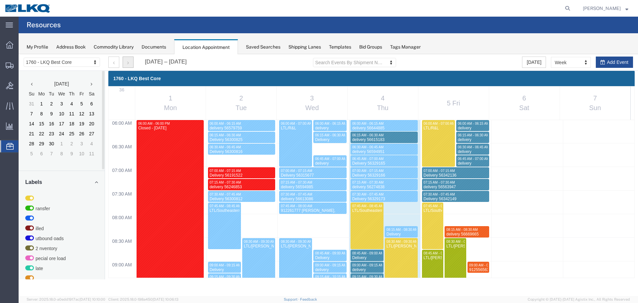
click at [128, 61] on icon "button" at bounding box center [128, 63] width 2 height 5
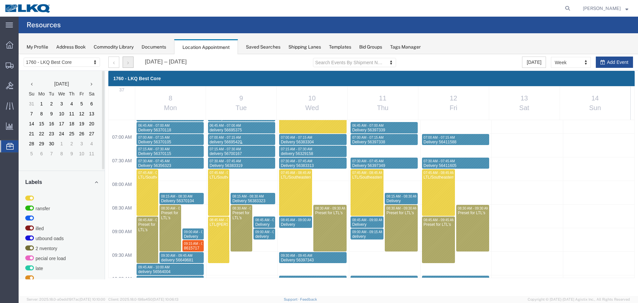
scroll to position [350, 0]
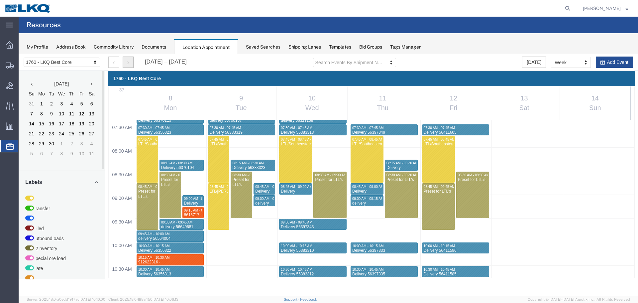
select select "1"
select select
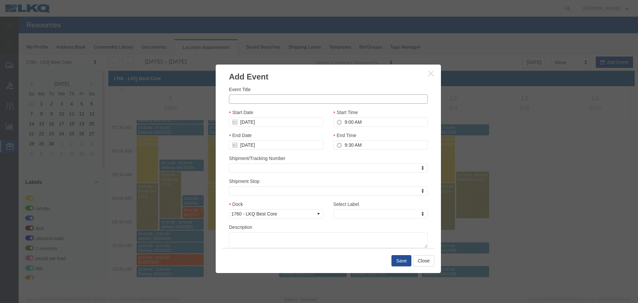
click at [280, 99] on input "Event Title" at bounding box center [328, 98] width 199 height 9
paste input "OCALA TO HOUSTON- 912674899"
type input "OCALA TO HOUSTON- 912674899"
click at [372, 126] on input "9:00 AM" at bounding box center [380, 121] width 94 height 9
type input "9:15 AM"
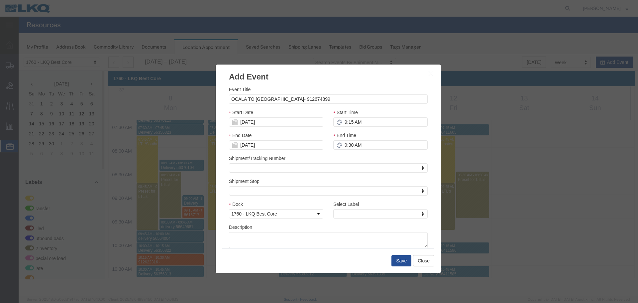
click at [372, 138] on div "End Time 9:30 AM" at bounding box center [380, 141] width 94 height 18
click at [374, 143] on input "9:30 AM" at bounding box center [380, 144] width 94 height 9
type input "9:30 AM"
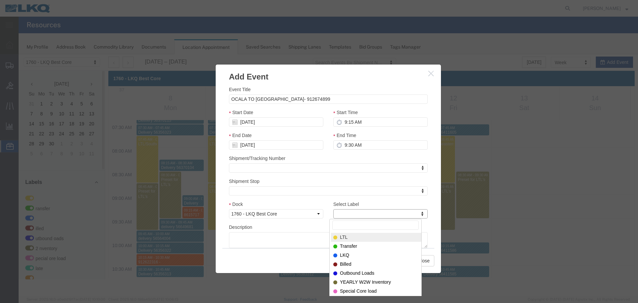
type input "m"
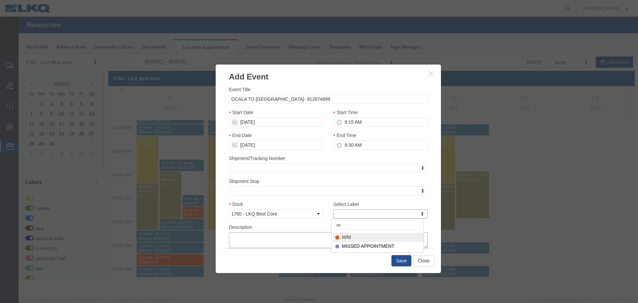
select select "24"
paste textarea "OCALA TO HOUSTON- 912674899"
type textarea "OCALA TO HOUSTON- 912674899"
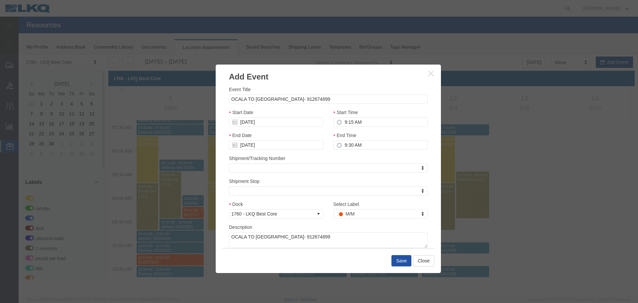
click at [394, 258] on button "Save" at bounding box center [402, 260] width 20 height 11
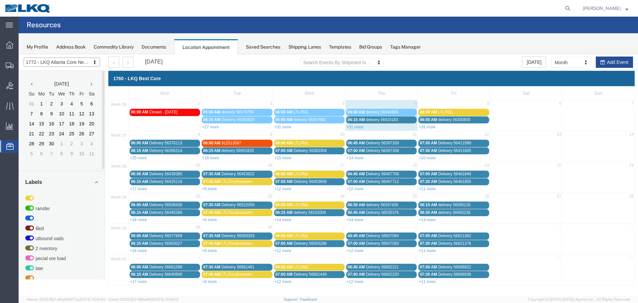
select select "30704"
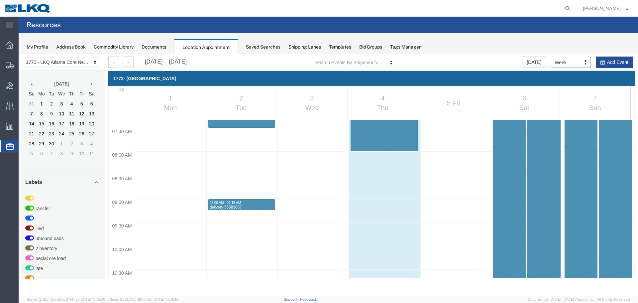
scroll to position [476, 0]
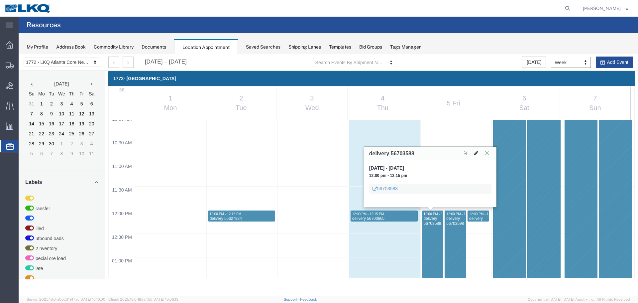
click at [476, 151] on icon at bounding box center [476, 153] width 4 height 5
select select "1"
select select
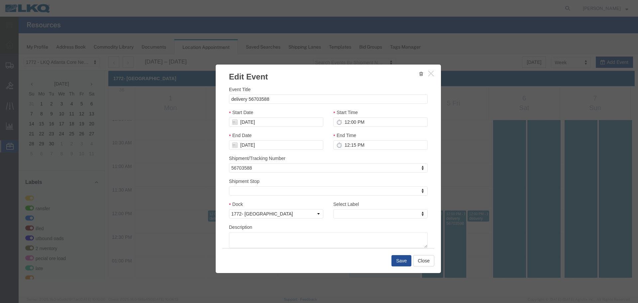
select select
click at [375, 146] on input "12:15 PM" at bounding box center [380, 144] width 94 height 9
click at [372, 142] on input "12:15 PM" at bounding box center [380, 144] width 94 height 9
click at [284, 149] on input "[DATE]" at bounding box center [276, 144] width 94 height 9
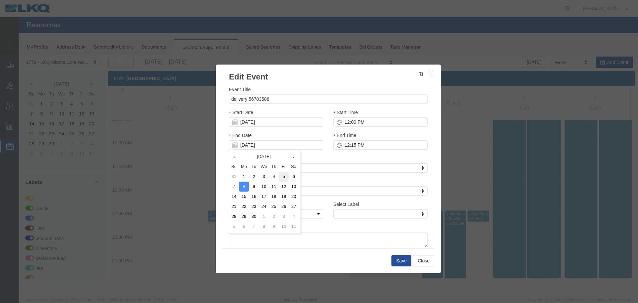
click at [283, 175] on td "5" at bounding box center [284, 177] width 10 height 10
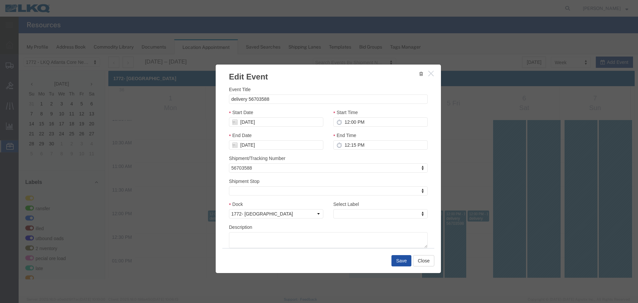
click at [399, 261] on button "Save" at bounding box center [402, 260] width 20 height 11
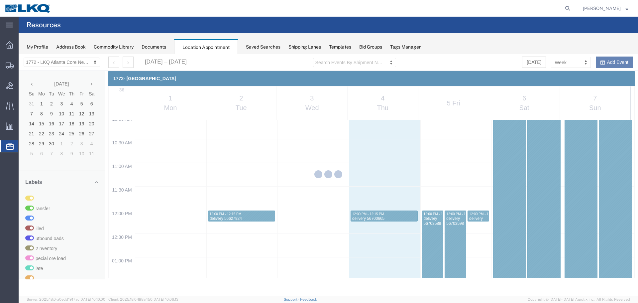
click at [456, 252] on div at bounding box center [329, 175] width 620 height 242
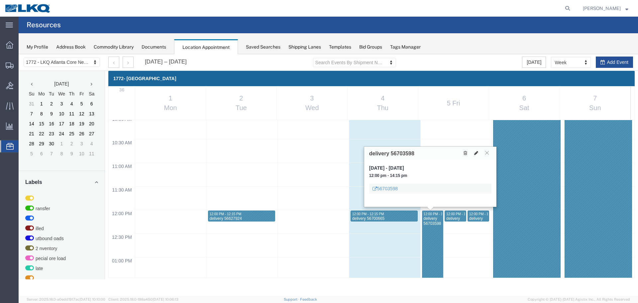
click at [473, 152] on button at bounding box center [476, 153] width 9 height 7
select select "100"
select select "1"
select select
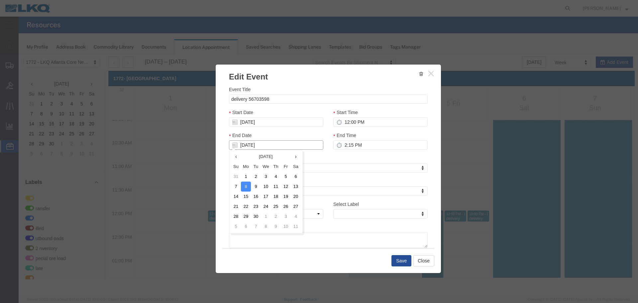
click at [261, 143] on input "[DATE]" at bounding box center [276, 144] width 94 height 9
click at [239, 156] on th at bounding box center [236, 157] width 10 height 10
click at [295, 155] on icon at bounding box center [296, 157] width 2 height 4
click at [285, 175] on td "5" at bounding box center [286, 177] width 10 height 10
click at [401, 258] on button "Save" at bounding box center [402, 260] width 20 height 11
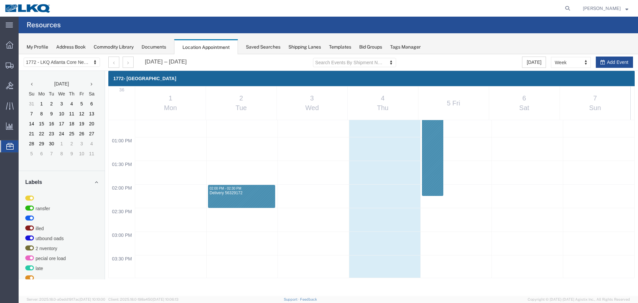
scroll to position [532, 0]
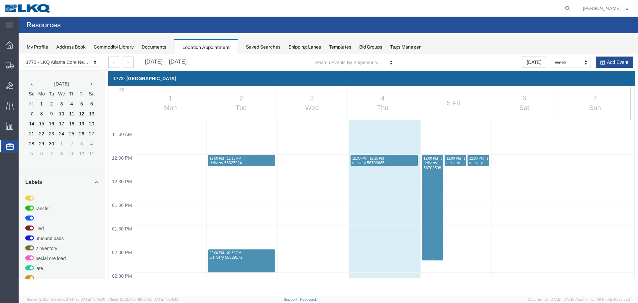
click at [431, 188] on div at bounding box center [433, 207] width 21 height 105
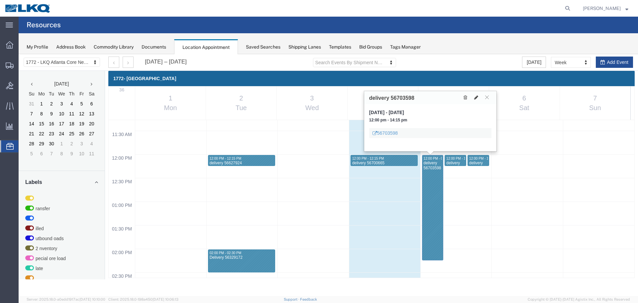
click at [476, 97] on icon at bounding box center [476, 97] width 4 height 5
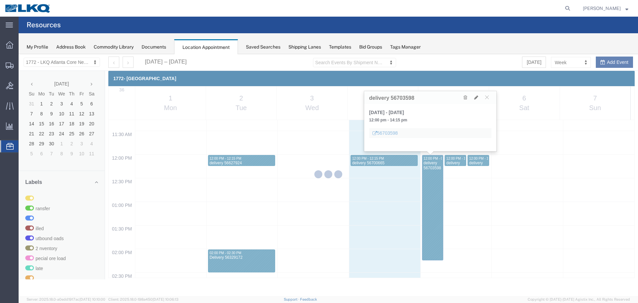
select select "100"
select select "1"
select select
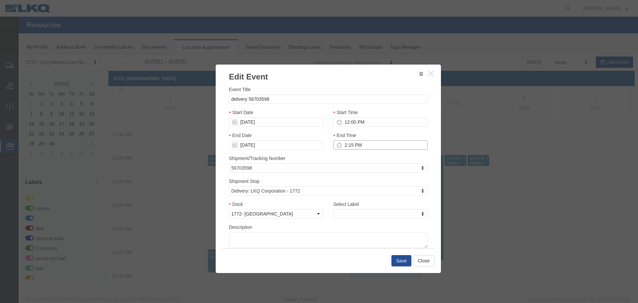
click at [368, 147] on input "2:15 PM" at bounding box center [380, 144] width 94 height 9
type input "12:01 PM"
click at [403, 256] on button "Save" at bounding box center [402, 260] width 20 height 11
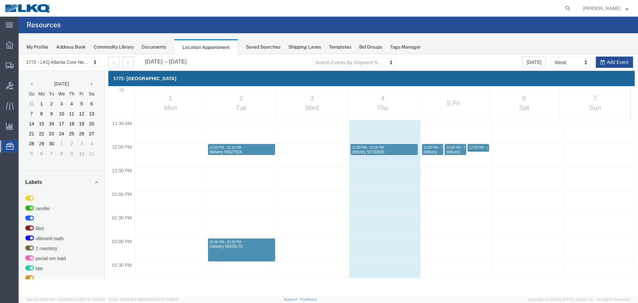
scroll to position [476, 0]
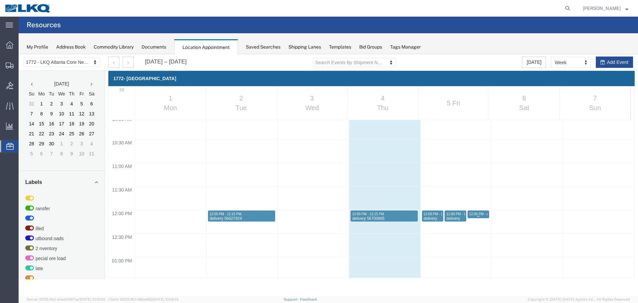
click at [476, 214] on div "12:00 PM - 12:01 PM" at bounding box center [478, 214] width 18 height 4
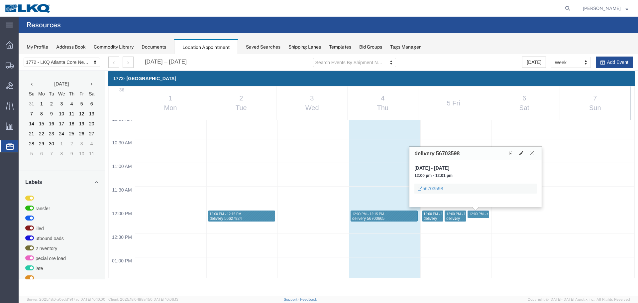
click at [451, 215] on span "12:00 PM - 12:15 PM" at bounding box center [463, 214] width 32 height 4
click at [437, 215] on span "12:00 PM - 12:15 PM" at bounding box center [440, 214] width 32 height 4
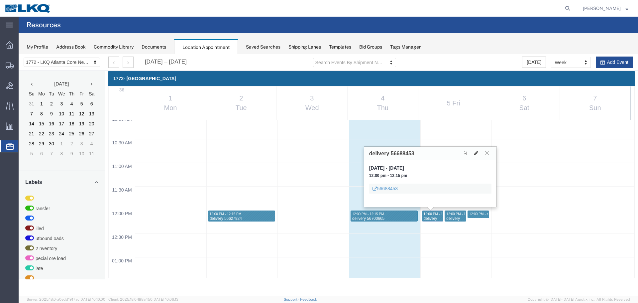
click at [397, 152] on h3 "delivery 56688453" at bounding box center [391, 154] width 45 height 6
copy h3 "56688453"
click at [470, 52] on div "My Profile Address Book Commodity Library Documents Location Appointment Saved …" at bounding box center [329, 43] width 620 height 21
click at [486, 155] on icon at bounding box center [487, 153] width 4 height 4
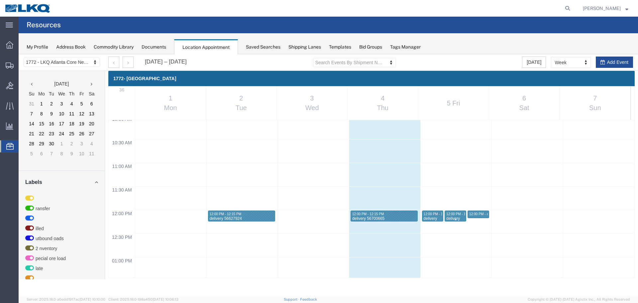
click at [451, 215] on span "12:00 PM - 12:15 PM" at bounding box center [463, 214] width 32 height 4
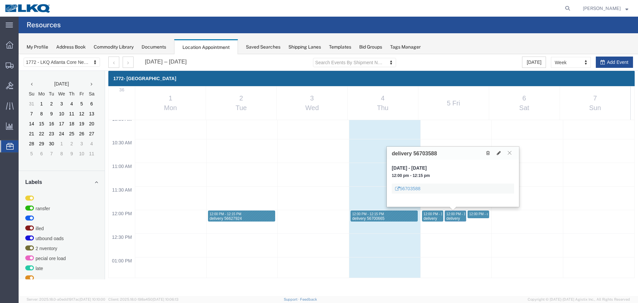
click at [508, 153] on icon at bounding box center [510, 153] width 4 height 4
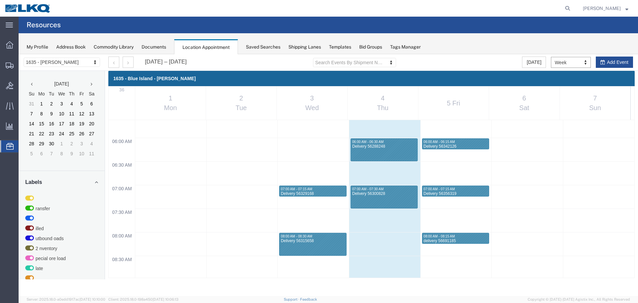
scroll to position [250, 0]
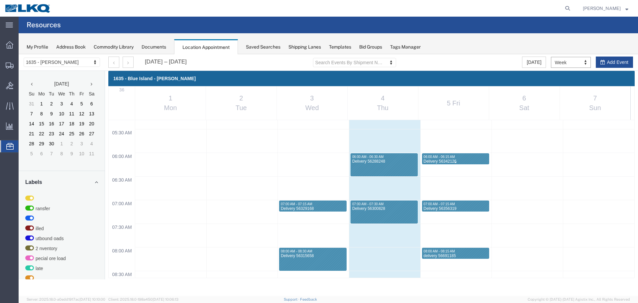
click at [455, 160] on div "Delivery 56342126" at bounding box center [456, 161] width 65 height 5
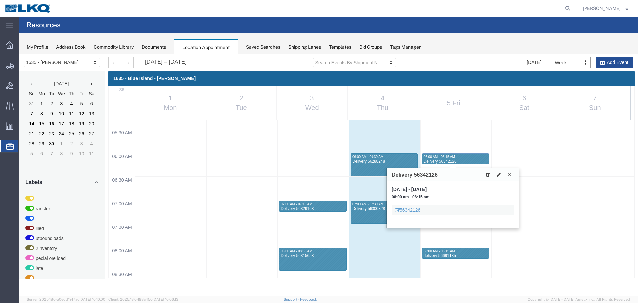
click at [428, 175] on h3 "Delivery 56342126" at bounding box center [415, 175] width 46 height 6
copy h3 "56342126"
click at [440, 46] on div "My Profile Address Book Commodity Library Documents Location Appointment Saved …" at bounding box center [329, 43] width 620 height 21
click at [510, 175] on icon at bounding box center [510, 174] width 4 height 4
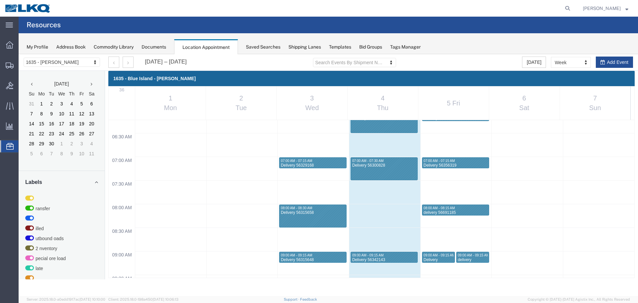
scroll to position [383, 0]
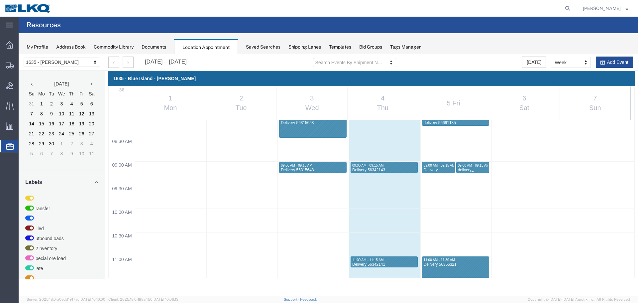
click at [473, 164] on span "09:00 AM - 09:15 AM" at bounding box center [473, 166] width 31 height 4
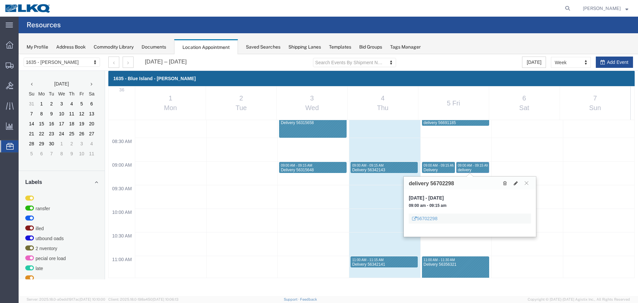
click at [442, 184] on h3 "delivery 56702298" at bounding box center [431, 184] width 45 height 6
copy h3 "56702298"
click at [528, 182] on icon at bounding box center [527, 183] width 4 height 4
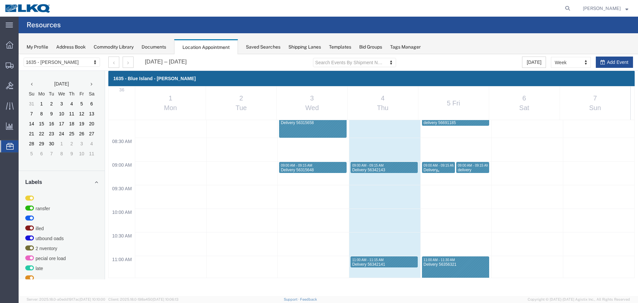
click at [425, 169] on div "Delivery 56356316" at bounding box center [439, 173] width 30 height 10
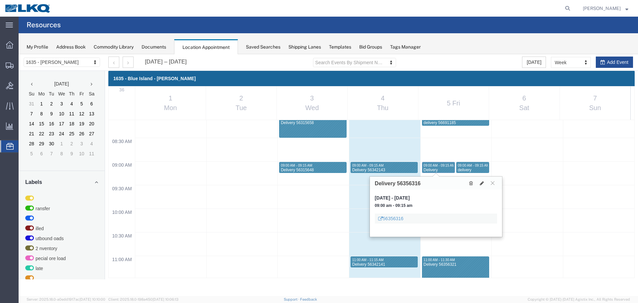
click at [415, 181] on h3 "Delivery 56356316" at bounding box center [398, 184] width 46 height 6
copy h3 "56356316"
click at [494, 182] on icon at bounding box center [493, 183] width 4 height 4
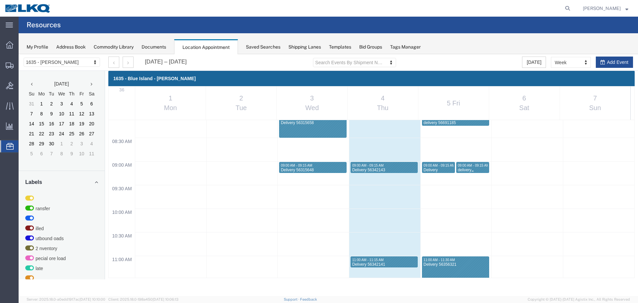
click at [476, 165] on span "09:00 AM - 09:15 AM" at bounding box center [473, 166] width 31 height 4
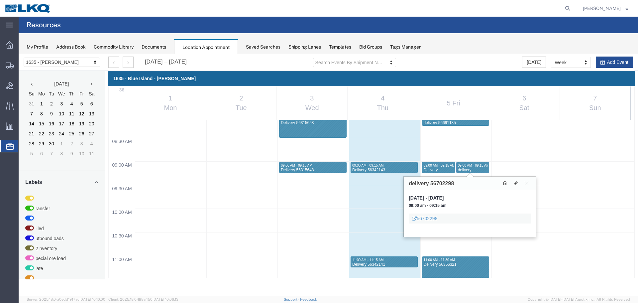
click at [450, 182] on h3 "delivery 56702298" at bounding box center [431, 184] width 45 height 6
copy h3 "56702298"
click at [527, 181] on icon at bounding box center [527, 183] width 4 height 4
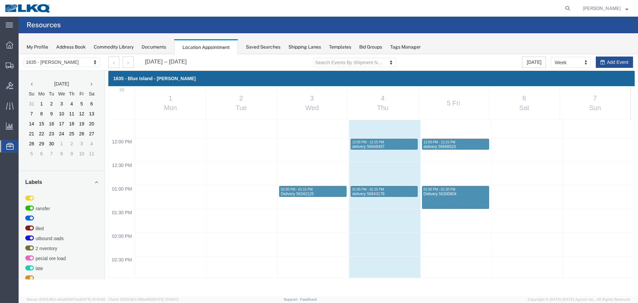
scroll to position [516, 0]
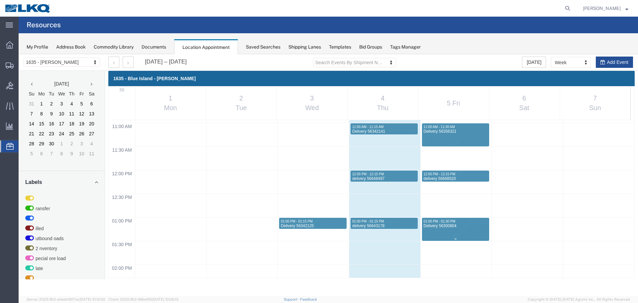
click at [469, 223] on div "Delivery 56300804" at bounding box center [456, 225] width 65 height 5
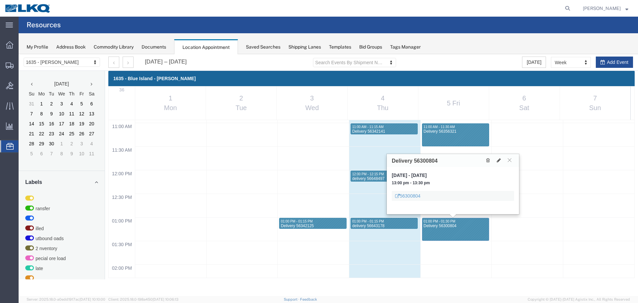
click at [437, 159] on h3 "Delivery 56300804" at bounding box center [415, 161] width 46 height 6
click at [433, 160] on h3 "Delivery 56300804" at bounding box center [415, 161] width 46 height 6
copy h3 "56300804"
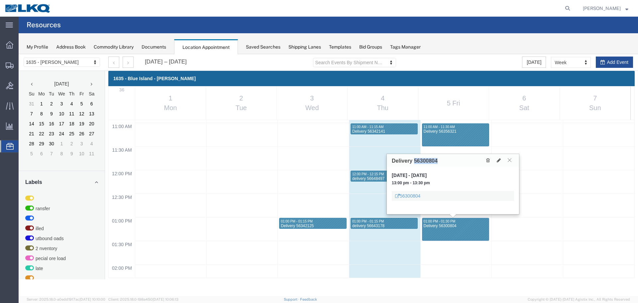
click at [508, 161] on icon at bounding box center [510, 160] width 4 height 4
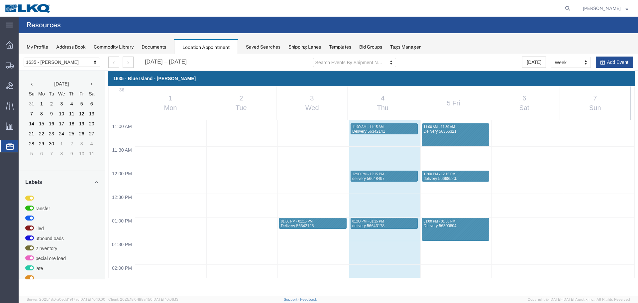
click at [464, 172] on div "12:00 PM - 12:15 PM" at bounding box center [456, 174] width 65 height 4
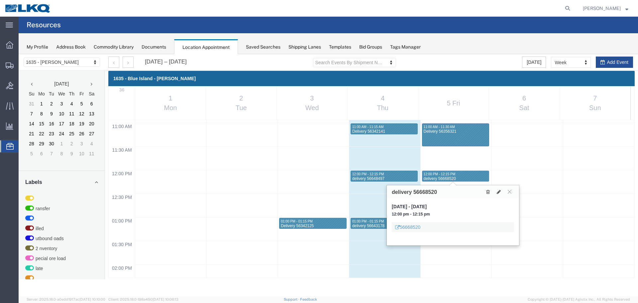
click at [428, 190] on h3 "delivery 56668520" at bounding box center [414, 192] width 45 height 6
copy h3 "56668520"
click at [507, 189] on button at bounding box center [509, 192] width 9 height 6
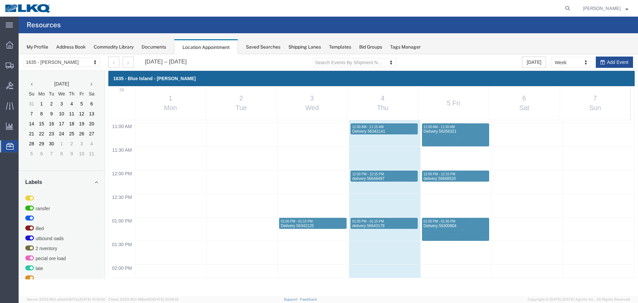
scroll to position [450, 0]
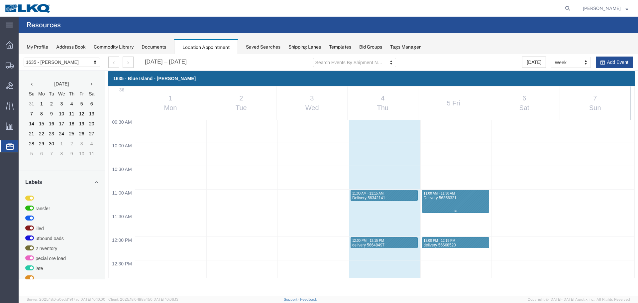
click at [465, 200] on div "Delivery 56356321" at bounding box center [456, 197] width 65 height 5
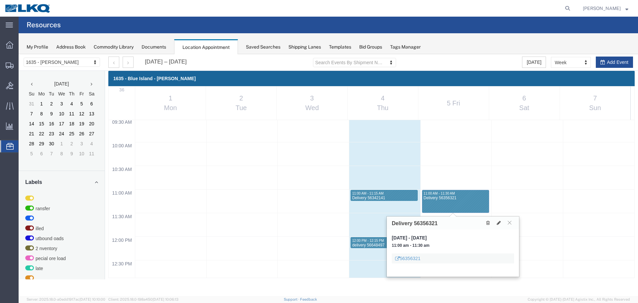
click at [431, 222] on h3 "Delivery 56356321" at bounding box center [415, 223] width 46 height 6
copy h3 "56356321"
click at [511, 224] on icon at bounding box center [510, 222] width 4 height 4
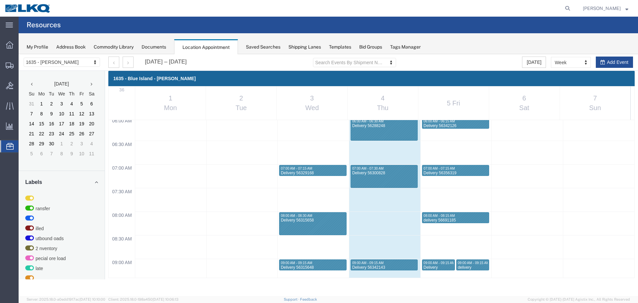
scroll to position [250, 0]
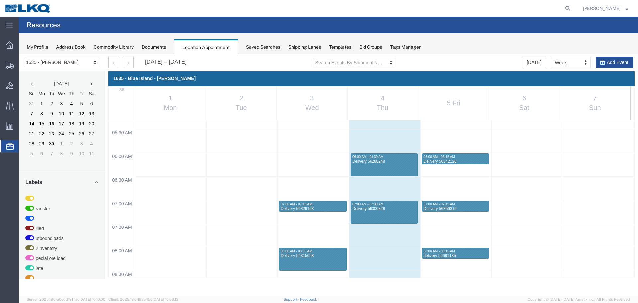
click at [470, 160] on div "Delivery 56342126" at bounding box center [456, 161] width 65 height 5
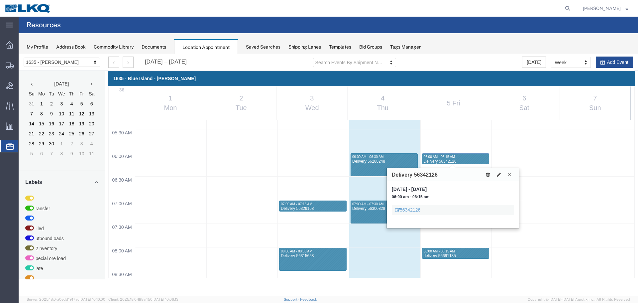
click at [424, 174] on h3 "Delivery 56342126" at bounding box center [415, 175] width 46 height 6
copy h3 "56342126"
click at [511, 174] on icon at bounding box center [510, 174] width 4 height 4
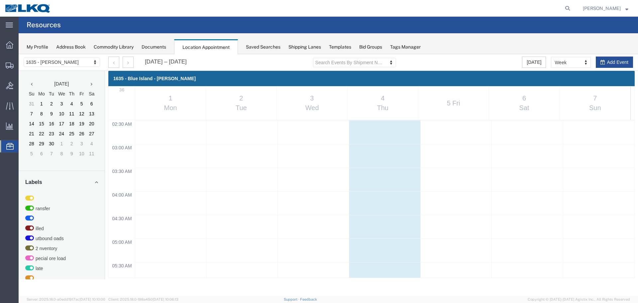
scroll to position [284, 0]
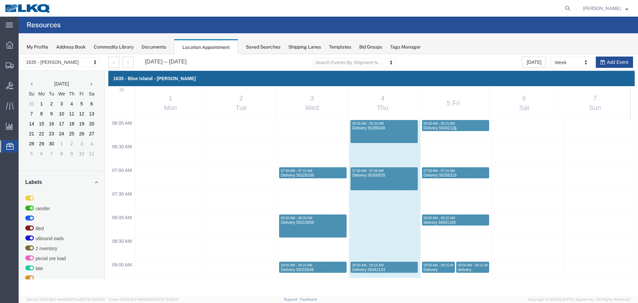
click at [456, 120] on div at bounding box center [456, 125] width 66 height 11
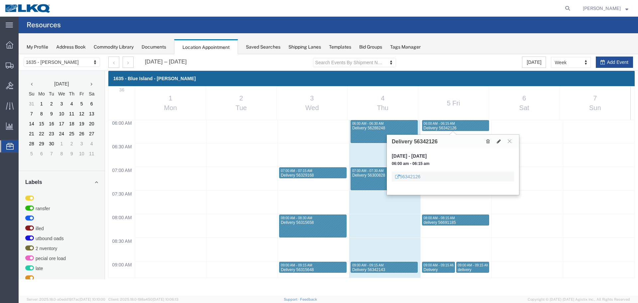
click at [428, 143] on h3 "Delivery 56342126" at bounding box center [415, 142] width 46 height 6
copy h3 "56342126"
click at [432, 37] on div "My Profile Address Book Commodity Library Documents Location Appointment Saved …" at bounding box center [329, 43] width 620 height 21
click at [512, 143] on button at bounding box center [509, 141] width 9 height 6
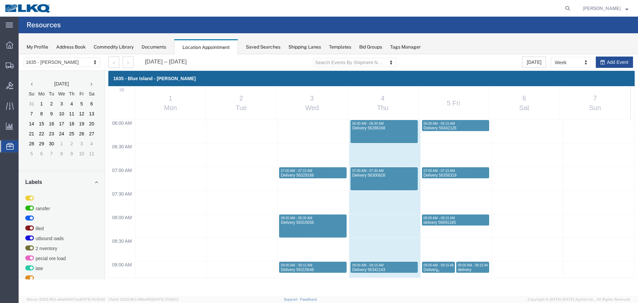
click at [450, 266] on span "09:00 AM - 09:15 AM" at bounding box center [439, 265] width 31 height 4
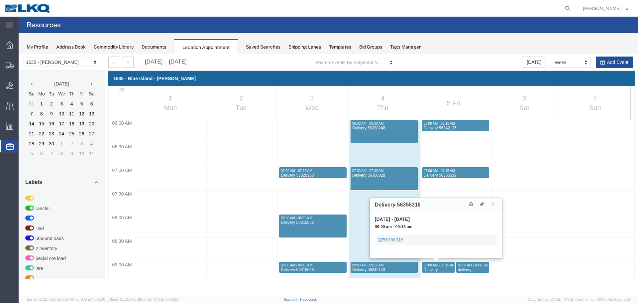
click at [405, 206] on h3 "Delivery 56356316" at bounding box center [398, 205] width 46 height 6
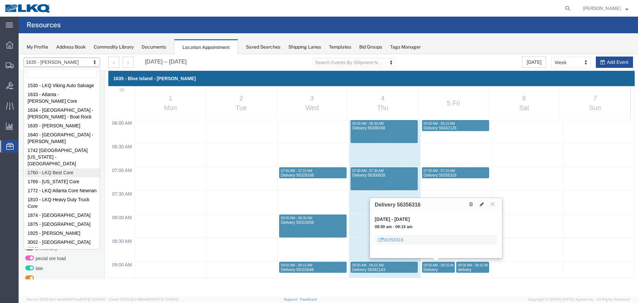
select select "27634"
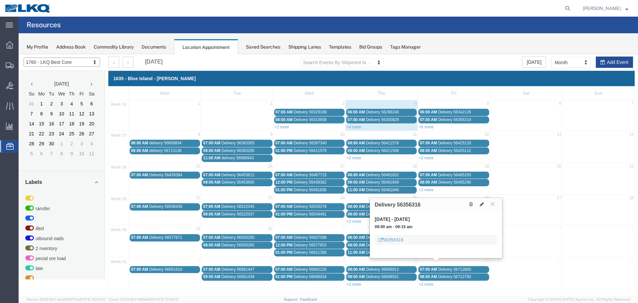
click at [495, 206] on div at bounding box center [329, 175] width 620 height 242
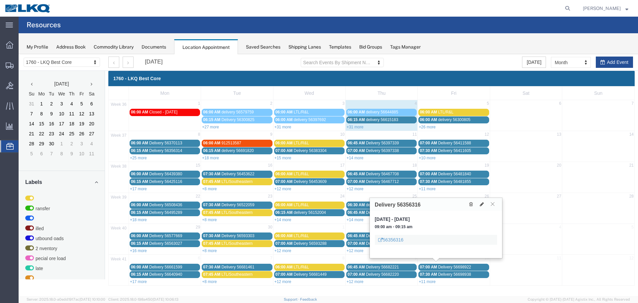
click at [493, 205] on icon at bounding box center [493, 204] width 4 height 4
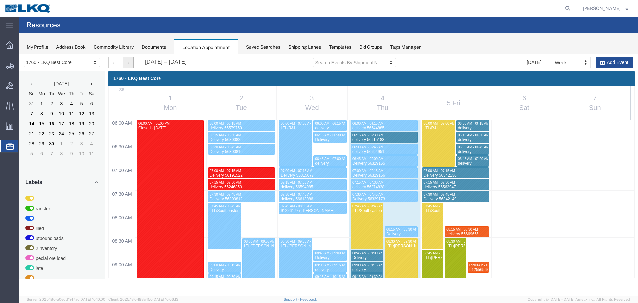
click at [127, 67] on button "button" at bounding box center [128, 62] width 11 height 11
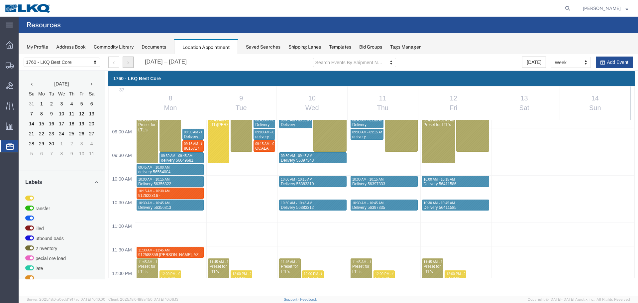
scroll to position [383, 0]
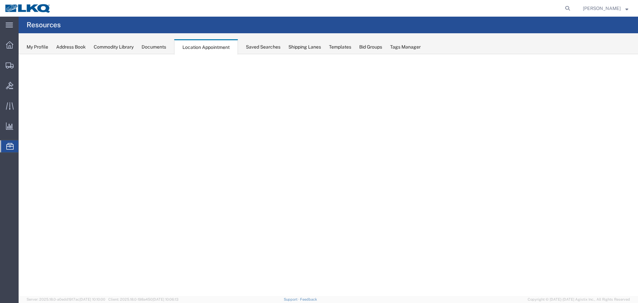
select select "27634"
select select "agendaWeek"
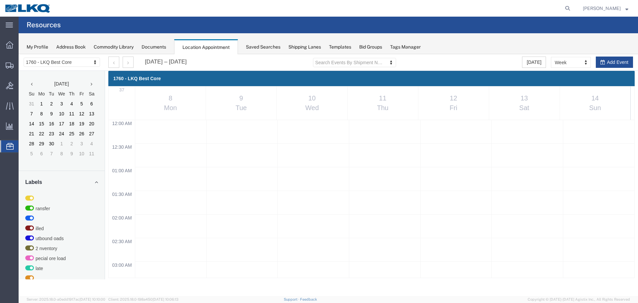
scroll to position [383, 0]
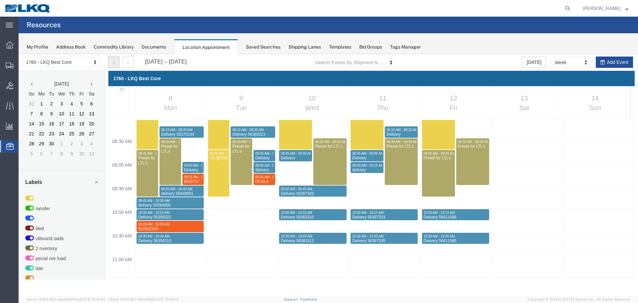
click at [108, 63] on button "button" at bounding box center [113, 62] width 11 height 11
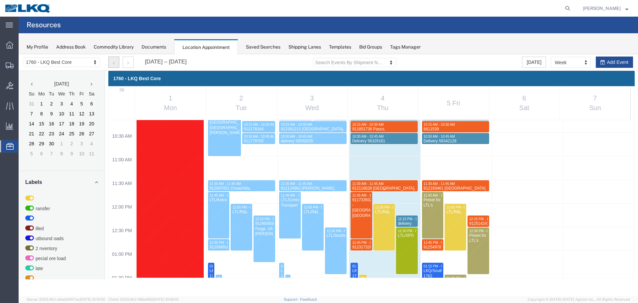
scroll to position [317, 0]
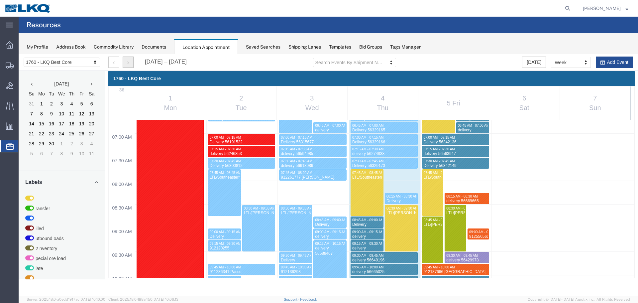
click at [132, 60] on button "button" at bounding box center [128, 62] width 11 height 11
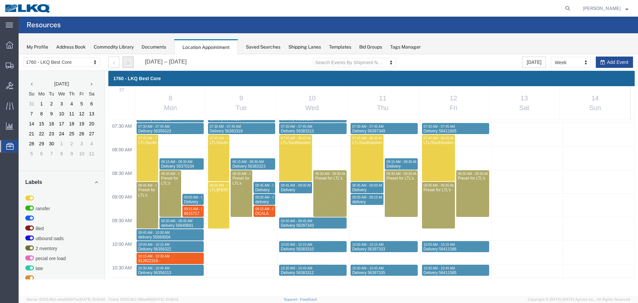
scroll to position [350, 0]
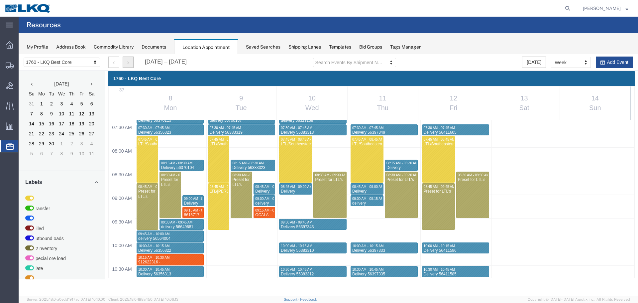
select select "1"
select select
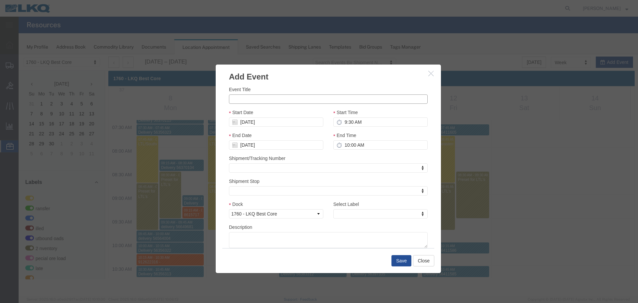
click at [277, 100] on input "Event Title" at bounding box center [328, 98] width 199 height 9
paste input "912715817"
type input "912715817"
click at [373, 85] on div "Event Title 912715817 Start Date 09/09/2025 Start Time 9:30 AM End Date 09/09/2…" at bounding box center [328, 165] width 225 height 166
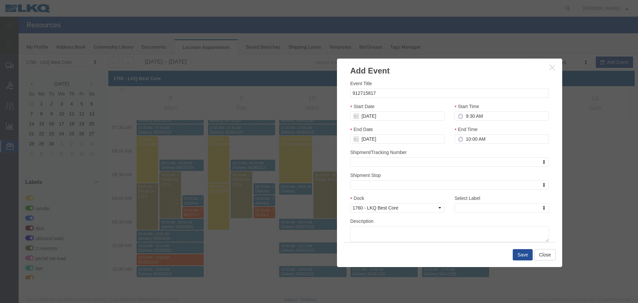
drag, startPoint x: 348, startPoint y: 69, endPoint x: 470, endPoint y: 63, distance: 121.5
click at [470, 63] on h3 "Add Event" at bounding box center [449, 68] width 225 height 18
click at [493, 117] on input "9:30 AM" at bounding box center [502, 115] width 94 height 9
type input "9:45 AM"
click at [493, 134] on div "End Time 10:00 AM" at bounding box center [502, 135] width 94 height 18
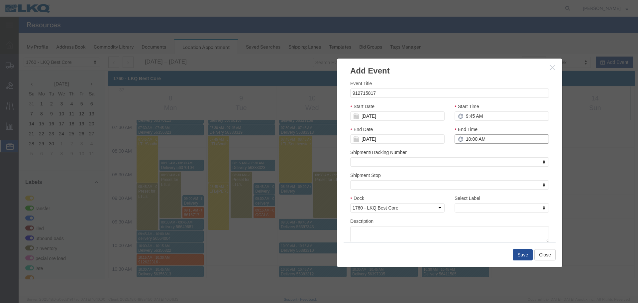
click at [498, 138] on input "10:00 AM" at bounding box center [502, 138] width 94 height 9
type input "10:00 AM"
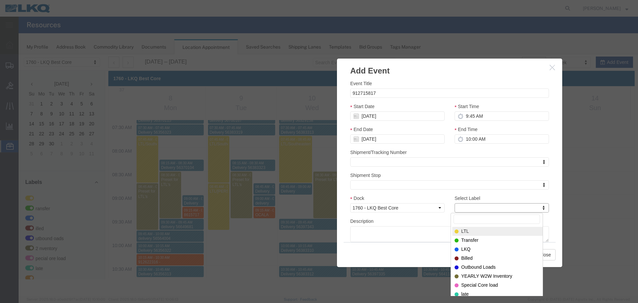
type input "m"
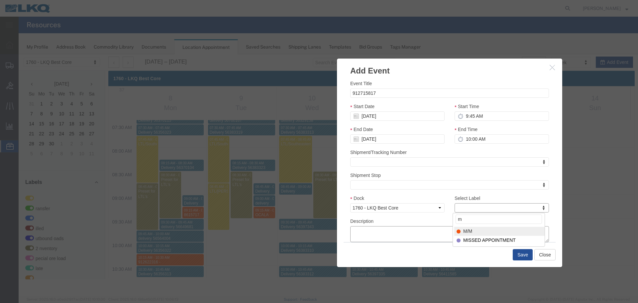
select select "24"
paste textarea "912715817"
type textarea "912715817"
click at [476, 74] on h3 "Add Event" at bounding box center [449, 68] width 225 height 18
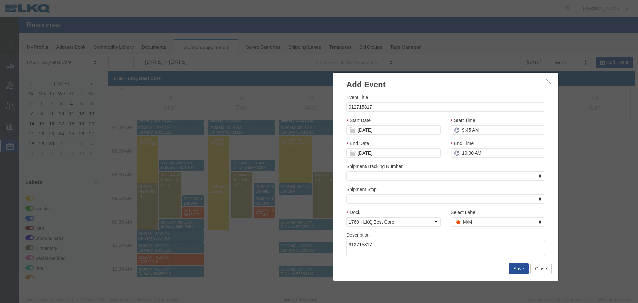
drag, startPoint x: 476, startPoint y: 74, endPoint x: 472, endPoint y: 88, distance: 14.5
click at [472, 88] on h3 "Add Event" at bounding box center [445, 81] width 225 height 18
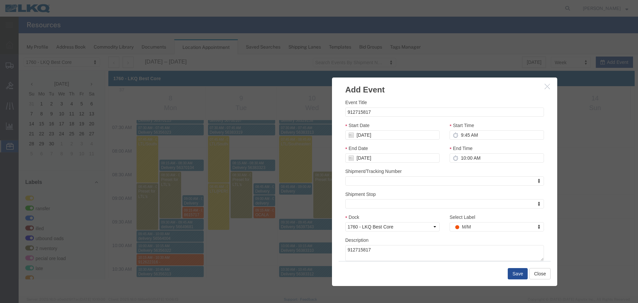
drag, startPoint x: 464, startPoint y: 84, endPoint x: 463, endPoint y: 89, distance: 5.1
click at [463, 89] on h3 "Add Event" at bounding box center [444, 86] width 225 height 18
click at [454, 88] on h3 "Add Event" at bounding box center [444, 86] width 225 height 18
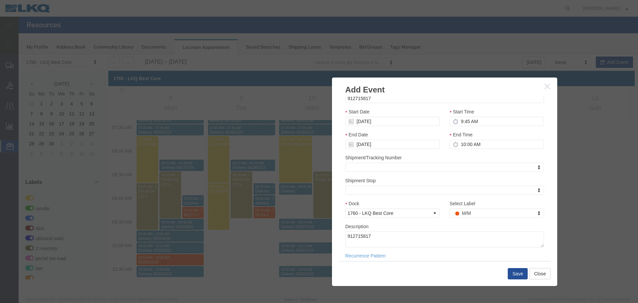
scroll to position [20, 0]
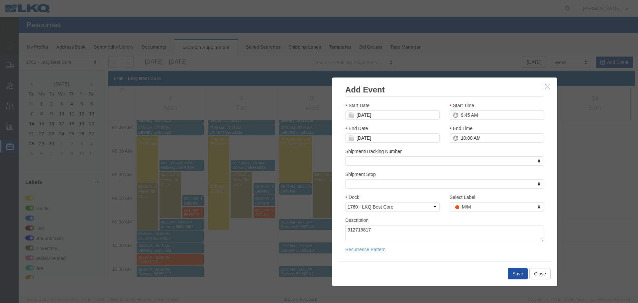
click at [518, 272] on button "Save" at bounding box center [518, 273] width 20 height 11
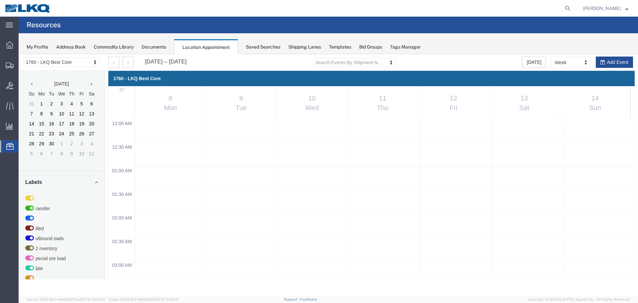
scroll to position [350, 0]
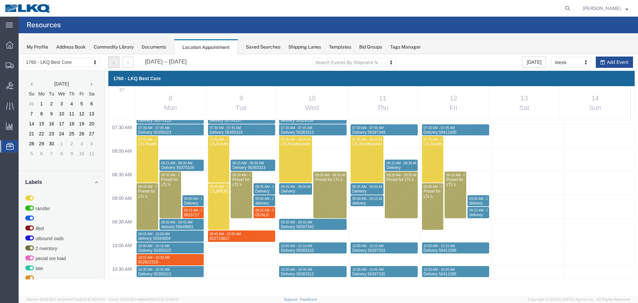
click at [115, 65] on button "button" at bounding box center [113, 62] width 11 height 11
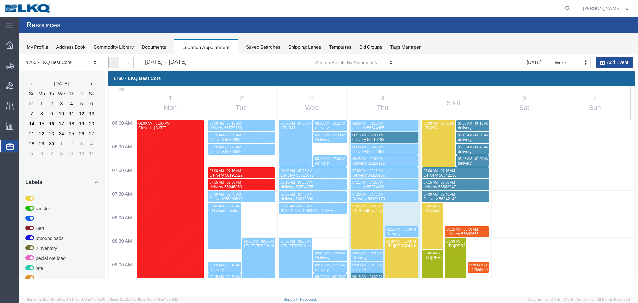
scroll to position [532, 0]
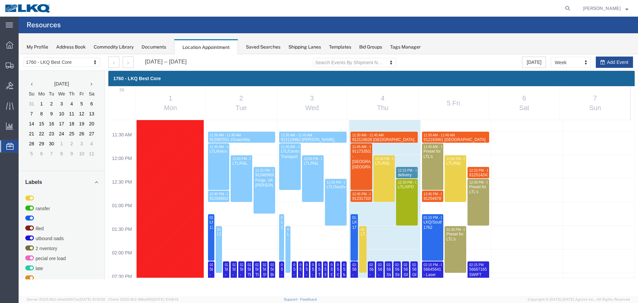
click at [471, 35] on div "My Profile Address Book Commodity Library Documents Location Appointment Saved …" at bounding box center [329, 43] width 620 height 21
click at [480, 32] on agx-page-header "Resources" at bounding box center [329, 25] width 620 height 17
click at [467, 40] on div "My Profile Address Book Commodity Library Documents Location Appointment Saved …" at bounding box center [329, 43] width 620 height 21
click at [129, 62] on icon "button" at bounding box center [128, 63] width 2 height 5
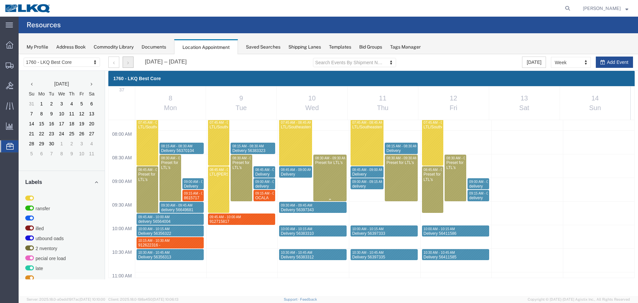
scroll to position [383, 0]
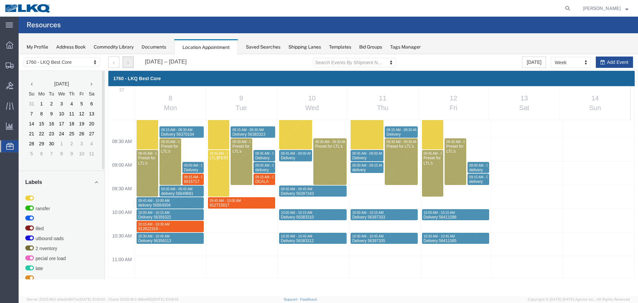
click at [226, 224] on div "12:00 AM 12:30 AM 01:00 AM 01:30 AM 02:00 AM 02:30 AM 03:00 AM 03:30 AM 04:00 A…" at bounding box center [372, 303] width 526 height 1133
select select "1"
select select
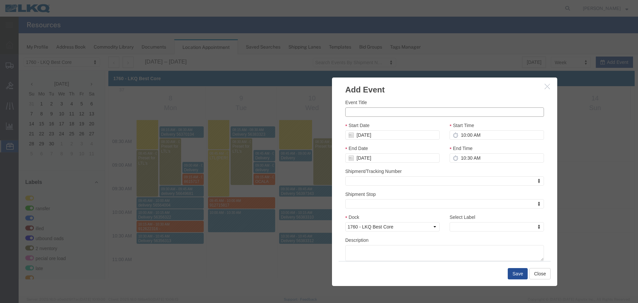
click at [377, 110] on input "Event Title" at bounding box center [444, 111] width 199 height 9
paste input "912726851 - Lavonia,GA"
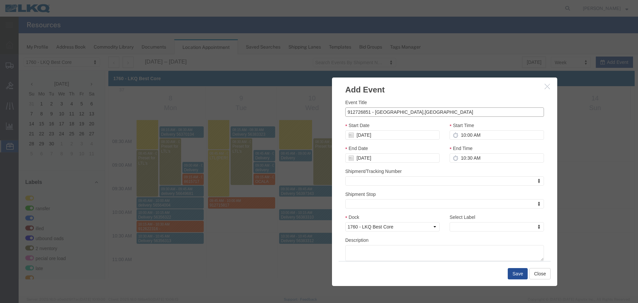
type input "912726851 - Lavonia,GA"
click at [487, 134] on input "10:00 AM" at bounding box center [497, 134] width 94 height 9
type input "10:15 AM"
click at [485, 158] on input "10:30 AM" at bounding box center [497, 157] width 94 height 9
type input "1030"
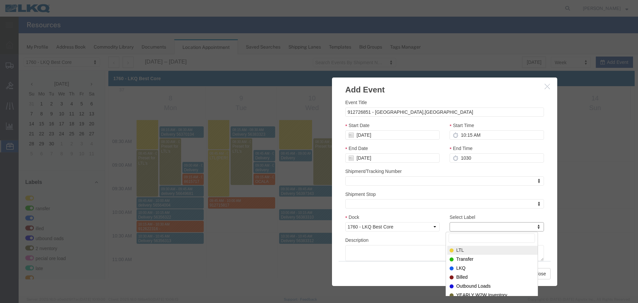
type input "m"
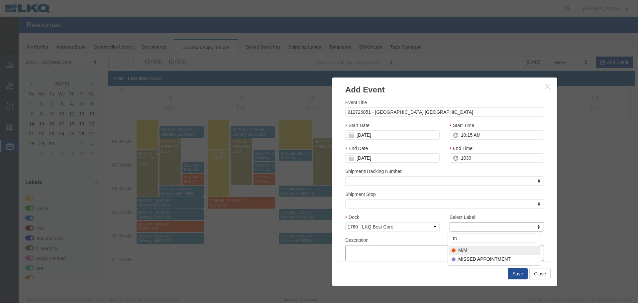
select select "24"
paste textarea "912726851 - Lavonia,GA"
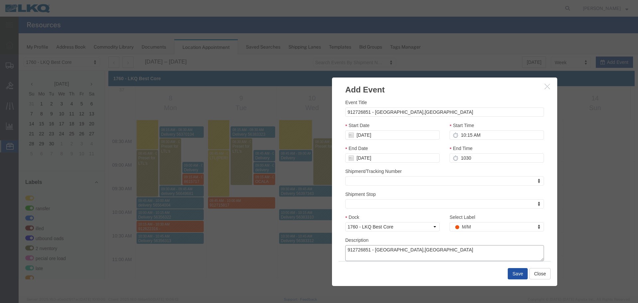
type textarea "912726851 - Lavonia,GA"
click at [519, 274] on button "Save" at bounding box center [518, 273] width 20 height 11
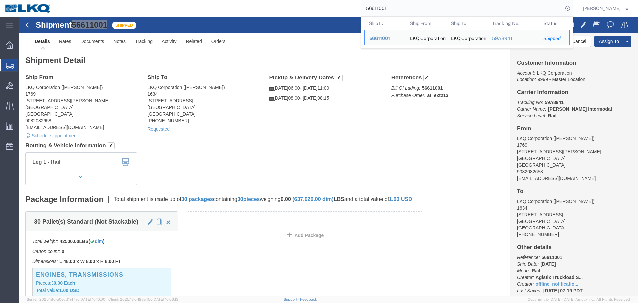
click at [428, 0] on input "56611001" at bounding box center [462, 8] width 202 height 16
paste input "90134"
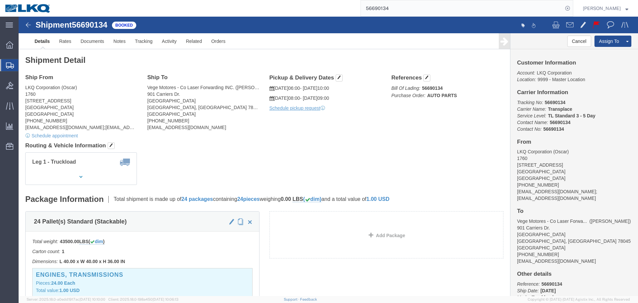
click div "Ship From LKQ Corporation (Oscar) 1760 [STREET_ADDRESS] [PHONE_NUMBER] [EMAIL_A…"
click div "Leg 1 - Truckload Vehicle 1: Standard Dry Van (53 Feet) Number of trucks: 1"
click div "Shipment Detail Ship From LKQ Corporation (Oscar) 1760 1714 West Mount Houston …"
click h4 "Routing & Vehicle Information"
click at [423, 4] on input "56690134" at bounding box center [462, 8] width 202 height 16
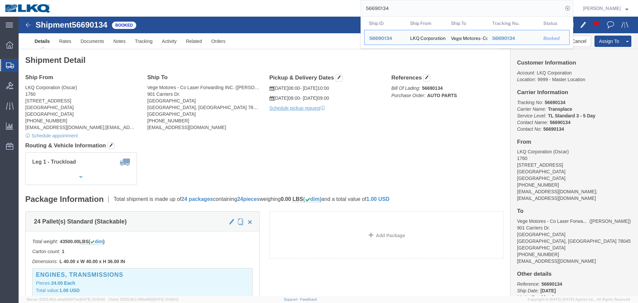
paste input "68479"
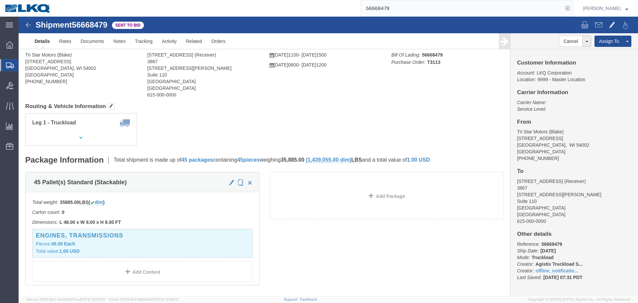
click div "Leg 1 - Truckload Vehicle 1: Standard Dry Van (53 Feet) Number of trucks: 1"
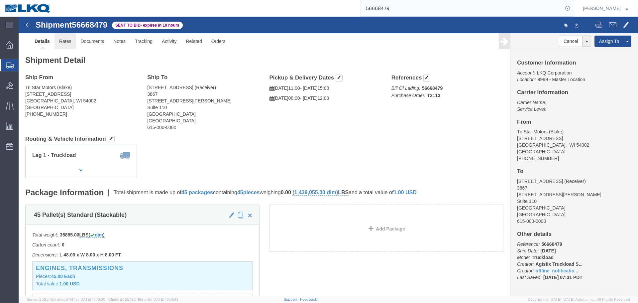
click link "Rates"
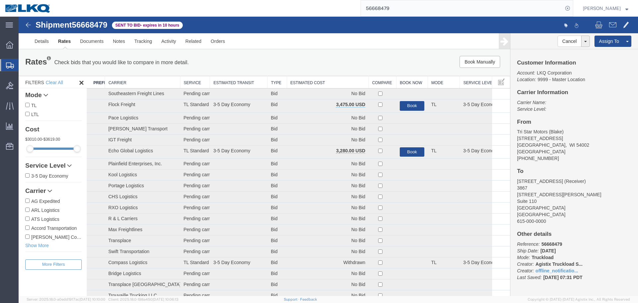
click at [320, 83] on th "Estimated Cost" at bounding box center [328, 82] width 82 height 12
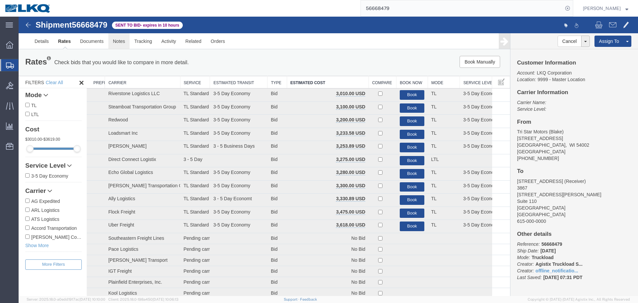
click at [118, 41] on link "Notes" at bounding box center [119, 41] width 22 height 16
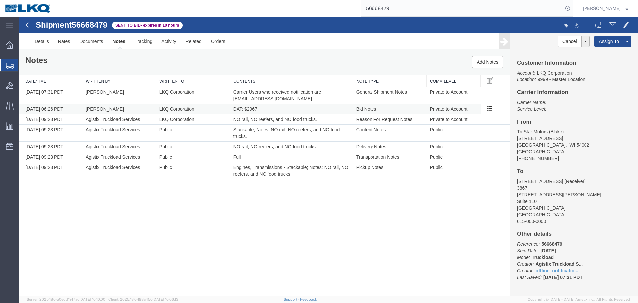
click at [248, 108] on span "DAT: $2967" at bounding box center [245, 108] width 24 height 5
click at [252, 109] on span "DAT: $2967" at bounding box center [245, 108] width 24 height 5
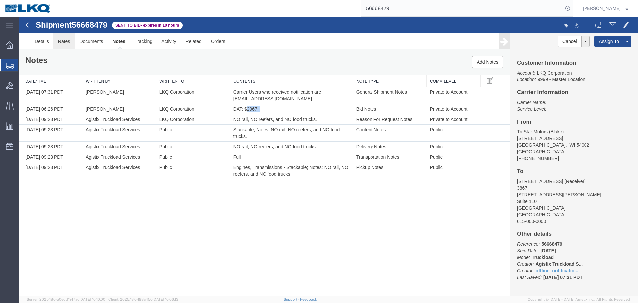
click at [56, 43] on link "Rates" at bounding box center [65, 41] width 22 height 16
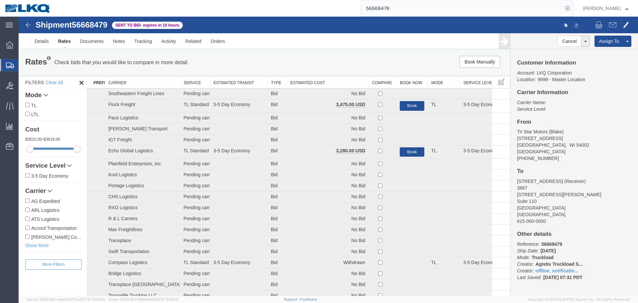
click at [325, 77] on th "Estimated Cost" at bounding box center [328, 82] width 82 height 12
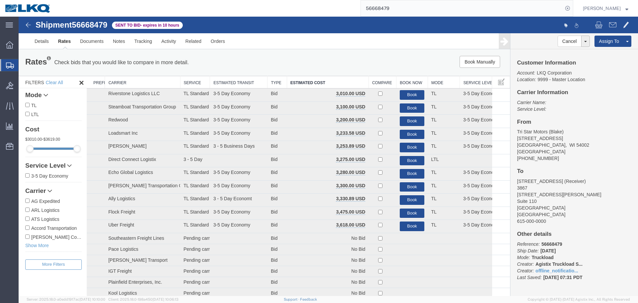
click at [312, 59] on div "Book Manually Pause Continue" at bounding box center [406, 62] width 203 height 12
click at [267, 46] on ul "Details Rates Documents Notes Tracking Activity Related Orders" at bounding box center [328, 41] width 597 height 16
click at [48, 41] on link "Details" at bounding box center [42, 41] width 24 height 16
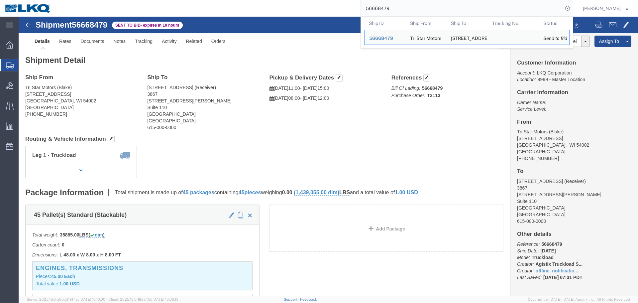
click at [408, 13] on input "56668479" at bounding box center [462, 8] width 202 height 16
paste input "554209"
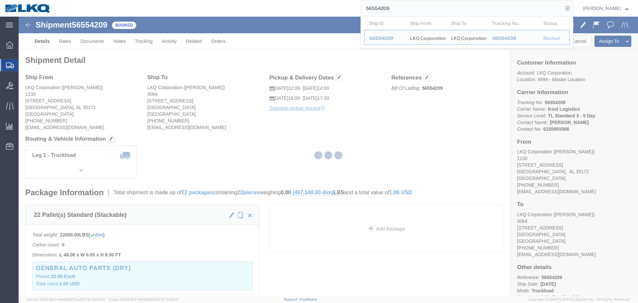
click at [383, 167] on div at bounding box center [329, 156] width 620 height 279
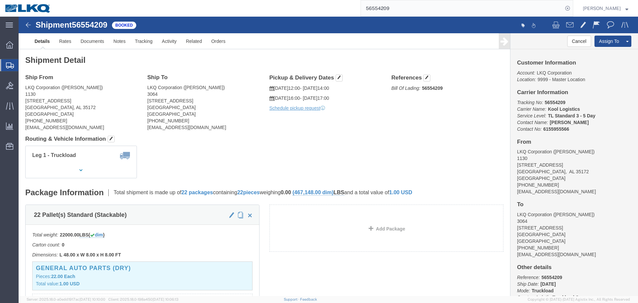
click at [379, 5] on input "56554209" at bounding box center [462, 8] width 202 height 16
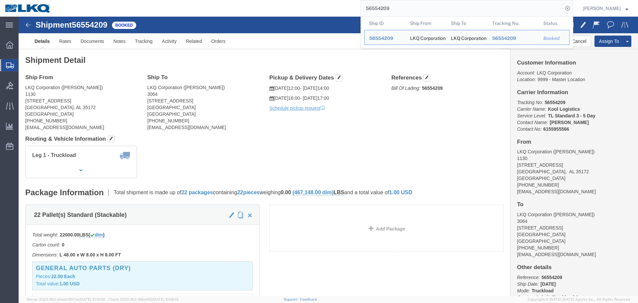
paste input "703726"
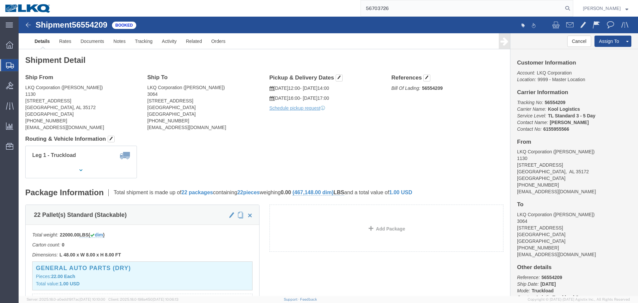
type input "56703726"
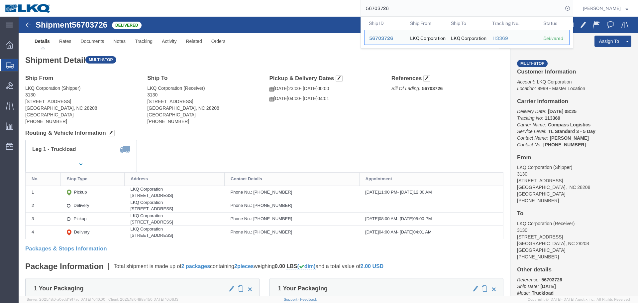
click div "Ship From LKQ Corporation (Shipper) 3130 1706 Queen City Drive Charlotte, NC 28…"
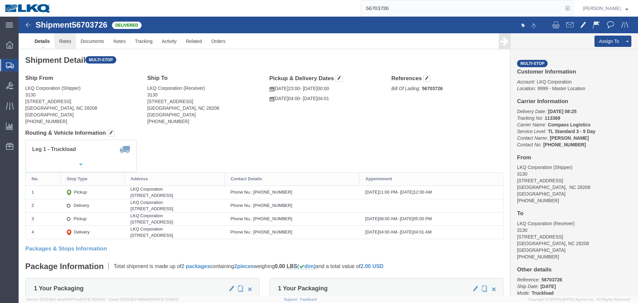
click link "Rates"
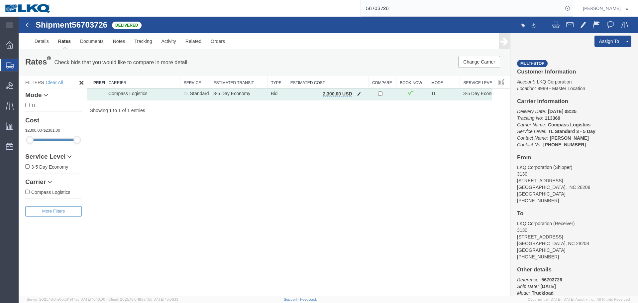
click at [359, 95] on span "button" at bounding box center [359, 93] width 4 height 5
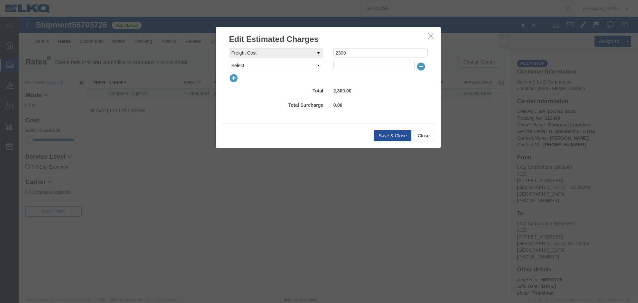
click at [366, 47] on div "freightCost Select AES Filing Accessorial Delivery Charge Additional Invoice De…" at bounding box center [328, 84] width 225 height 78
click at [369, 52] on input "2300" at bounding box center [380, 52] width 94 height 9
type input "1800"
click at [373, 102] on div "0.00" at bounding box center [380, 105] width 104 height 11
click at [391, 130] on button "Save & Close" at bounding box center [393, 135] width 38 height 11
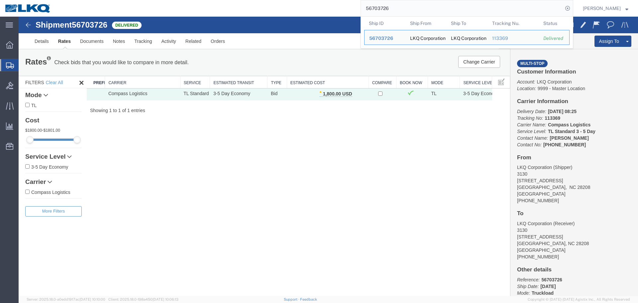
click at [390, 8] on input "56703726" at bounding box center [462, 8] width 202 height 16
paste input "549491"
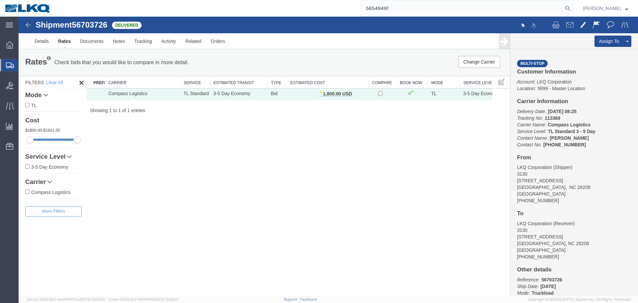
type input "56549491"
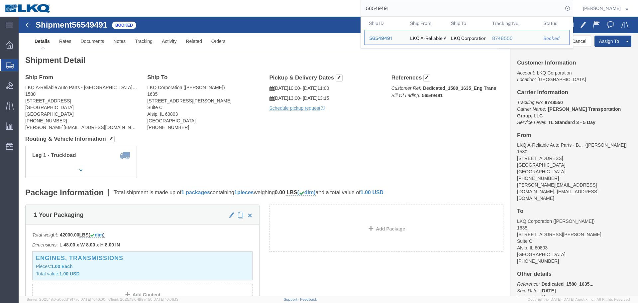
click div "Shipment Detail Ship From LKQ A-Reliable Auto Parts - Blue Island, Il (Michael …"
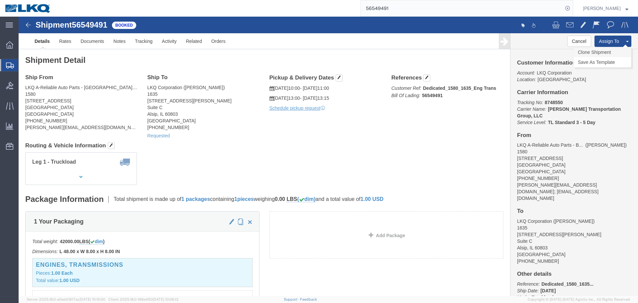
click link "Clone Shipment"
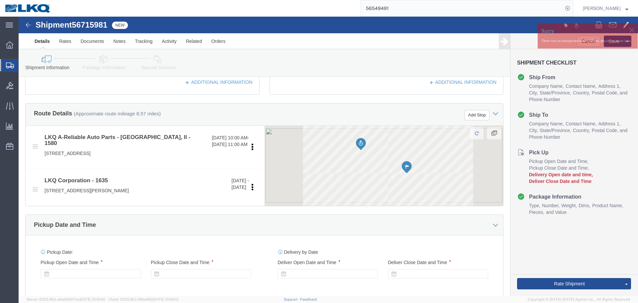
scroll to position [332, 0]
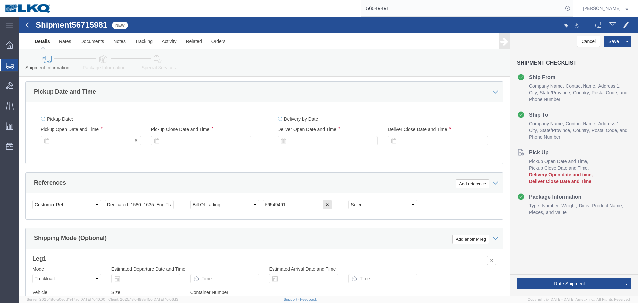
click div
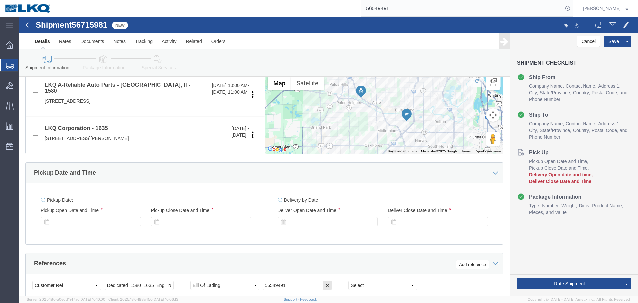
scroll to position [366, 0]
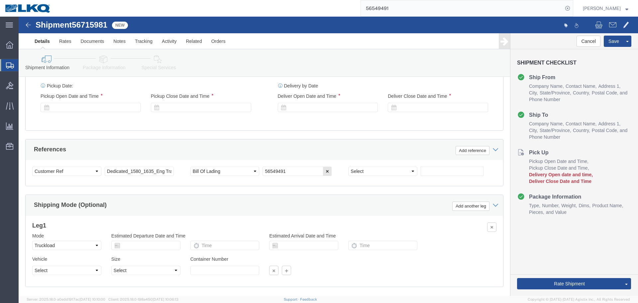
click div "Pickup Date: Pickup Start Date Pickup Start Time Pickup Open Date and Time Pick…"
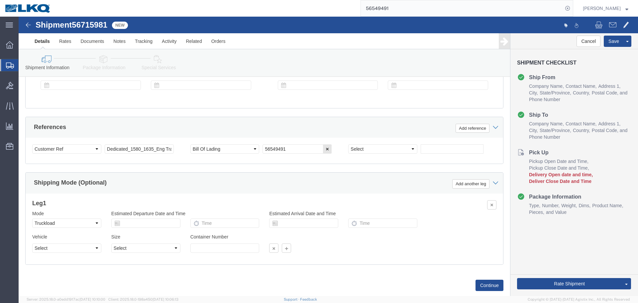
scroll to position [398, 0]
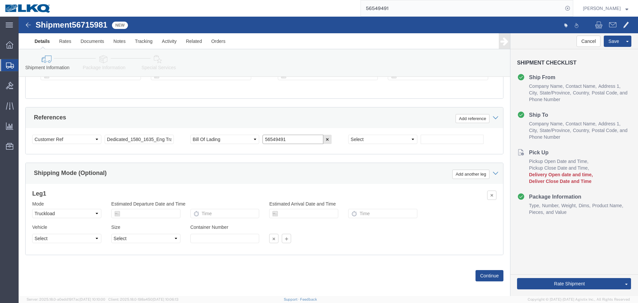
click input "56549491"
click span "56715981"
copy span "56715981"
click input "56549491"
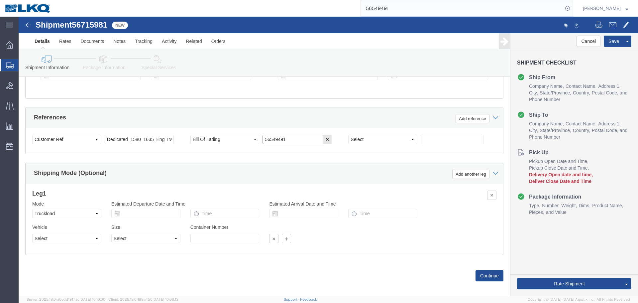
paste input "71598"
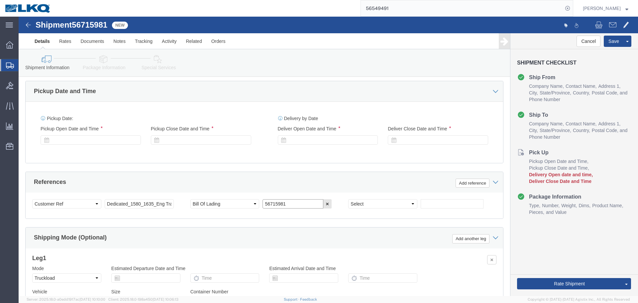
scroll to position [331, 0]
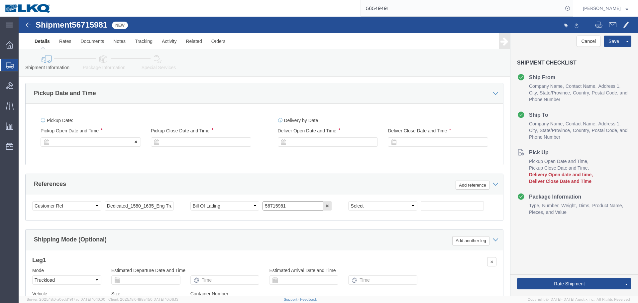
type input "56715981"
click div
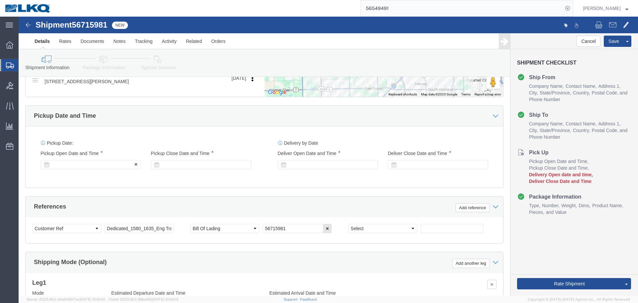
scroll to position [298, 0]
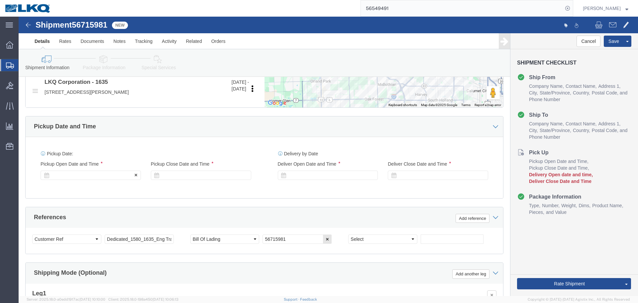
click div
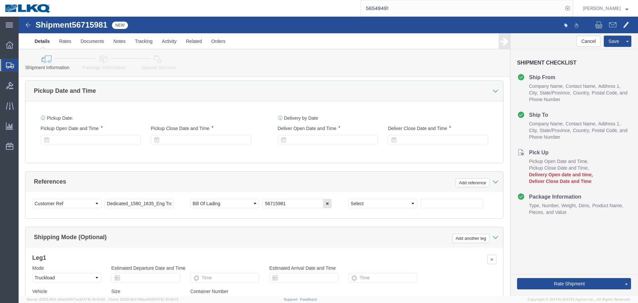
scroll to position [331, 0]
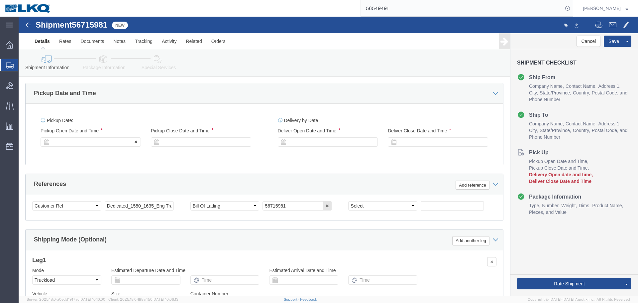
click div
click at [406, 9] on input "56549491" at bounding box center [462, 8] width 202 height 16
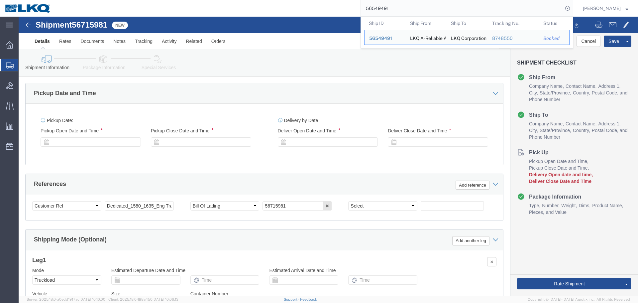
paste input "71598"
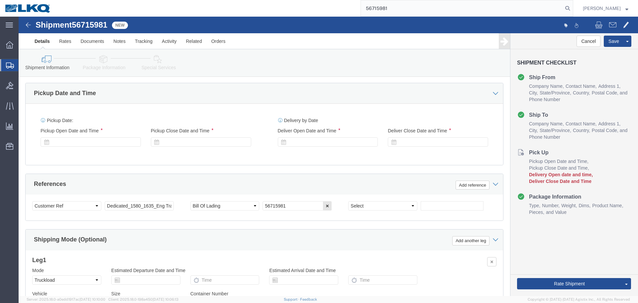
type input "56715981"
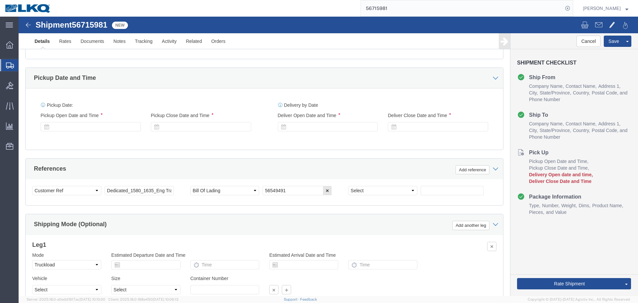
scroll to position [271, 0]
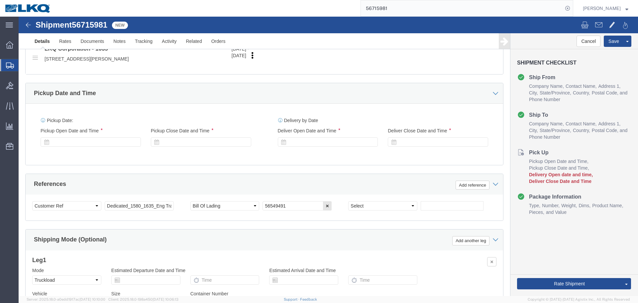
click div
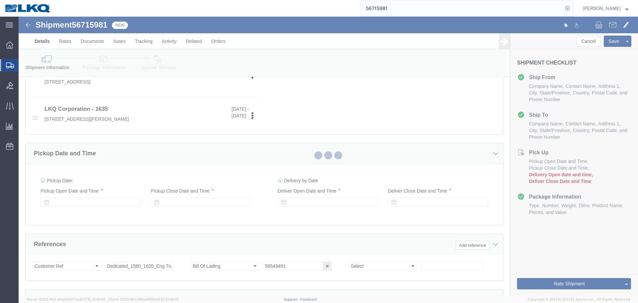
scroll to position [331, 0]
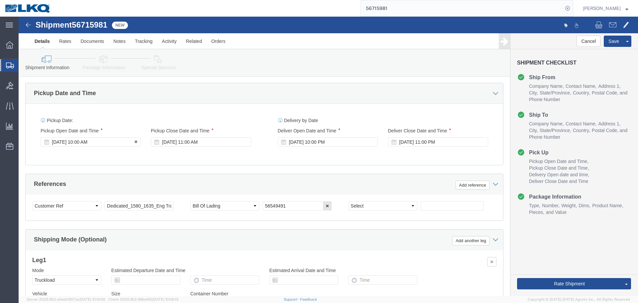
click div "Sep 24 2025 10:00 AM"
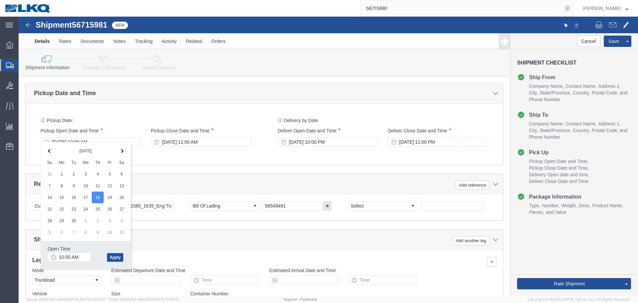
click button "Apply"
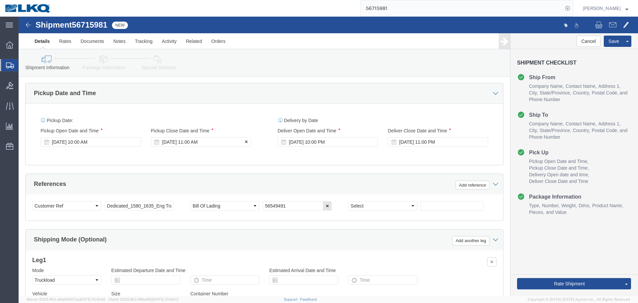
click div "Sep 24 2025 11:00 AM"
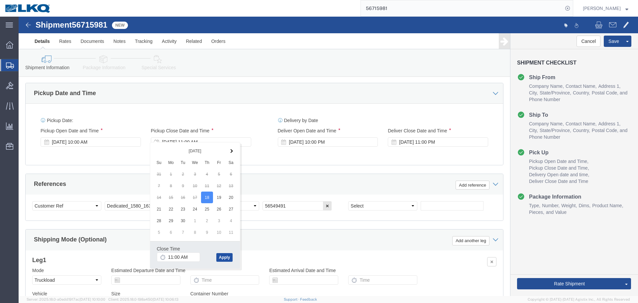
click button "Apply"
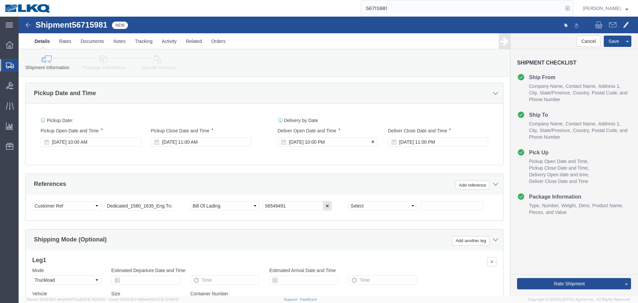
click div "Sep 24 2025 10:00 PM"
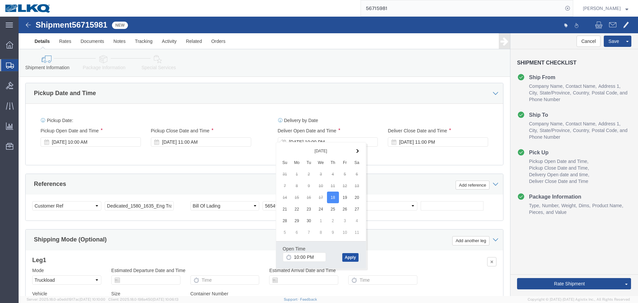
click button "Apply"
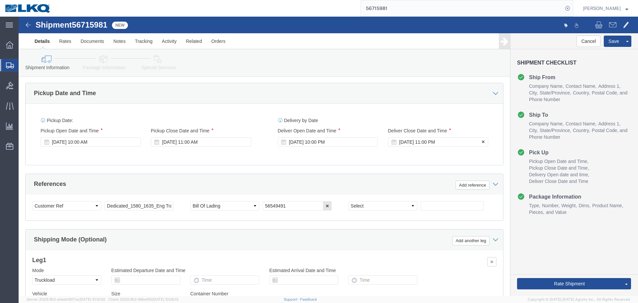
click div "Sep 24 2025 11:00 PM"
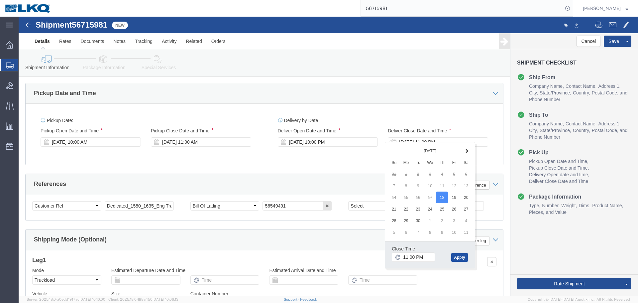
click button "Apply"
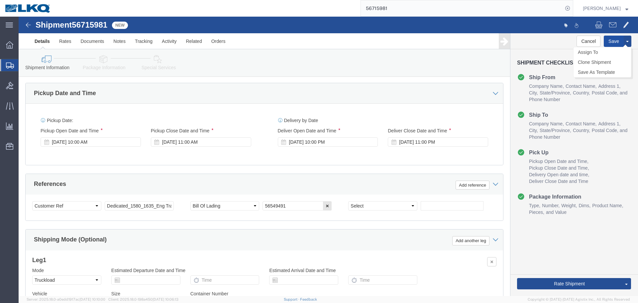
click button "Save"
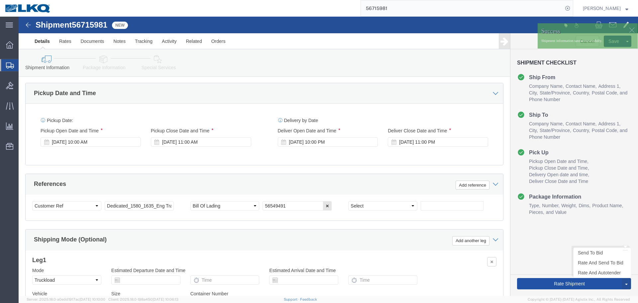
click button "Rate Shipment"
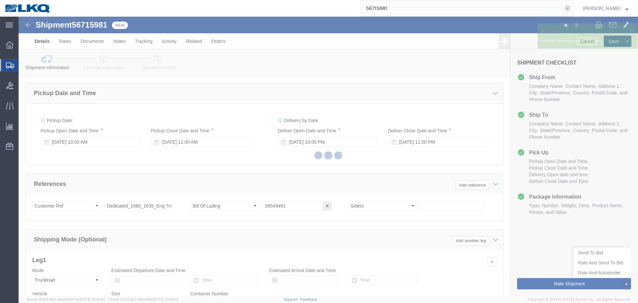
type button "Rate Shipment"
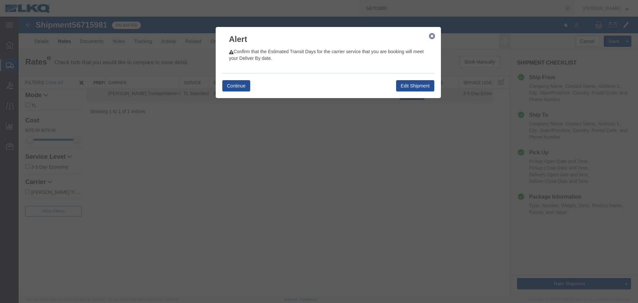
click at [434, 35] on icon "button" at bounding box center [432, 36] width 6 height 5
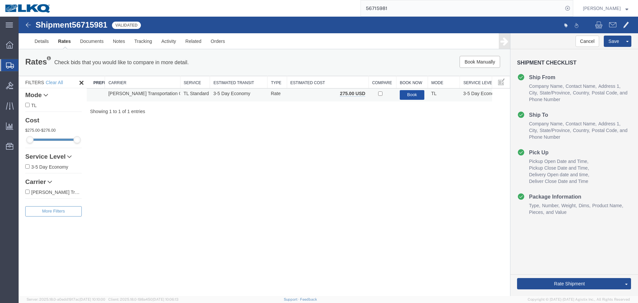
click at [414, 90] on button "Book" at bounding box center [412, 95] width 25 height 10
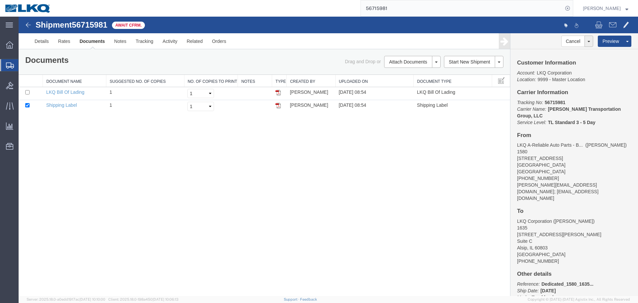
click at [392, 178] on div "Shipment 56715981 2 of 2 Await Cfrm. Details Rates Documents Notes Tracking Act…" at bounding box center [329, 156] width 620 height 279
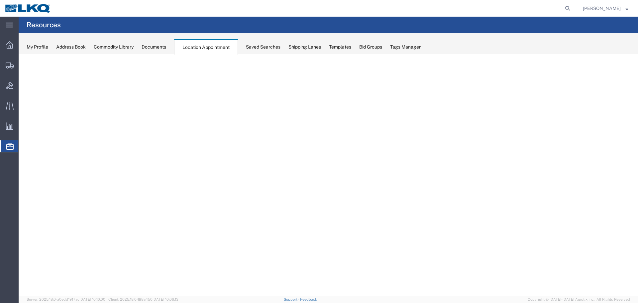
select select "27634"
select select "agendaWeek"
